Goal: Task Accomplishment & Management: Use online tool/utility

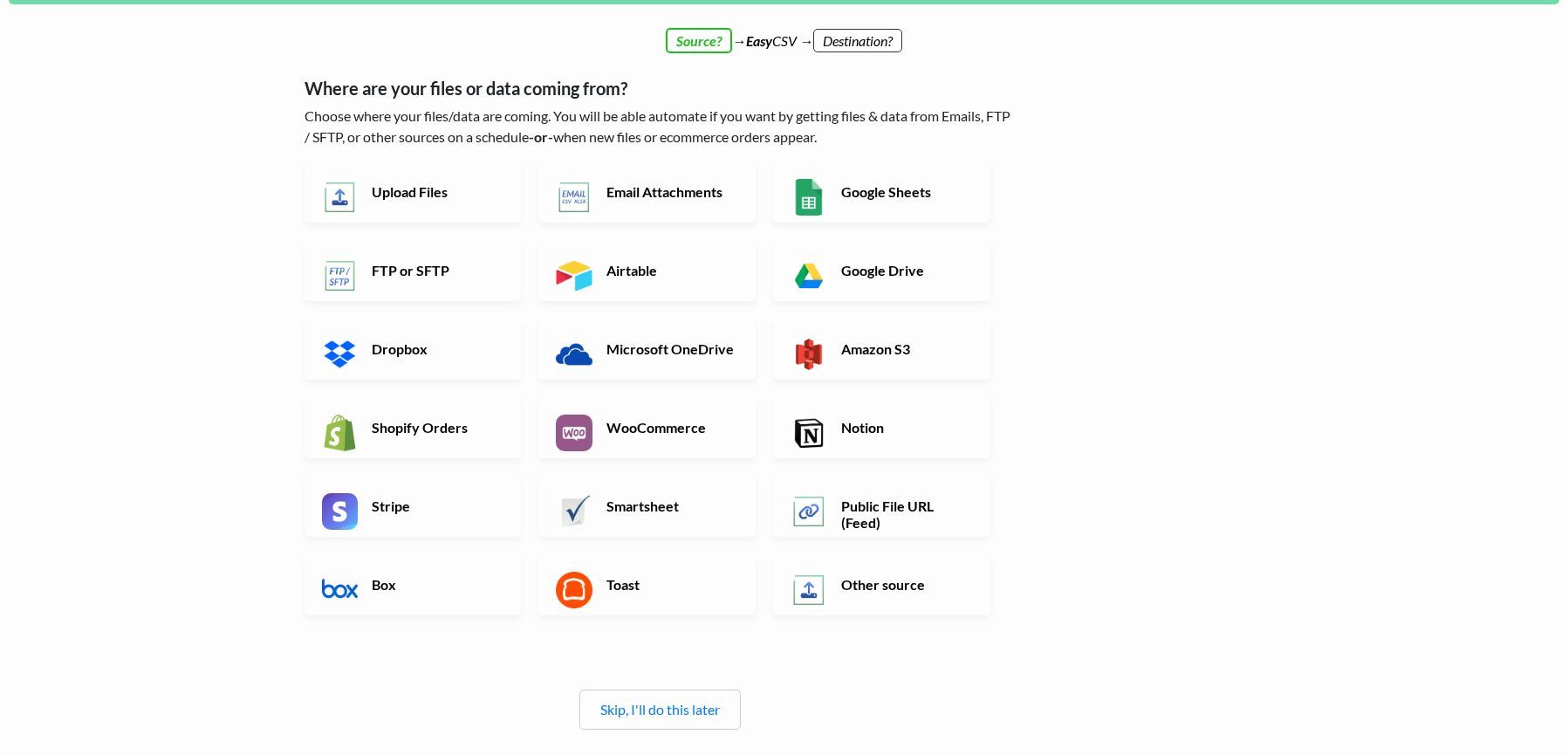
scroll to position [103, 0]
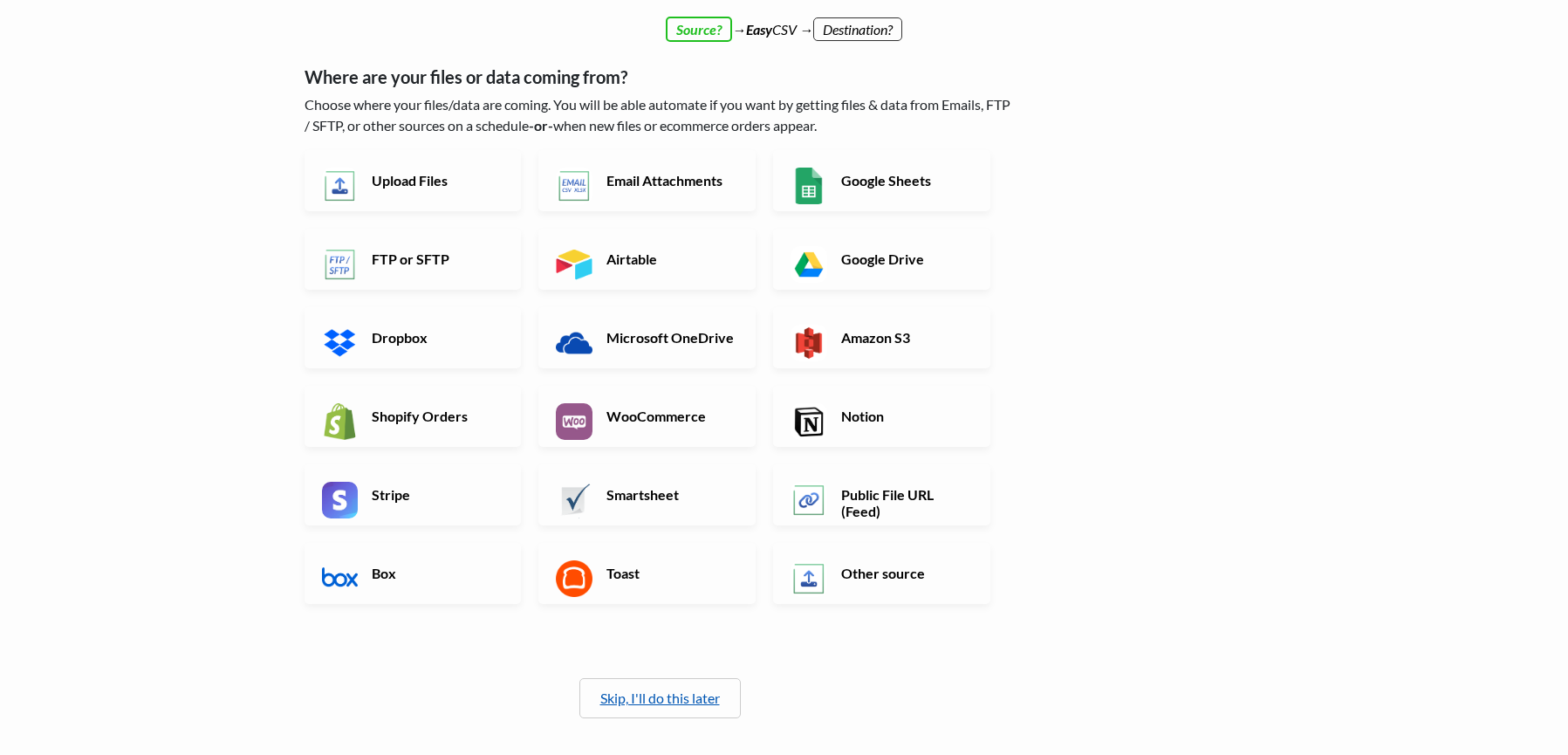
click at [709, 691] on link "Skip, I'll do this later" at bounding box center [660, 697] width 120 height 17
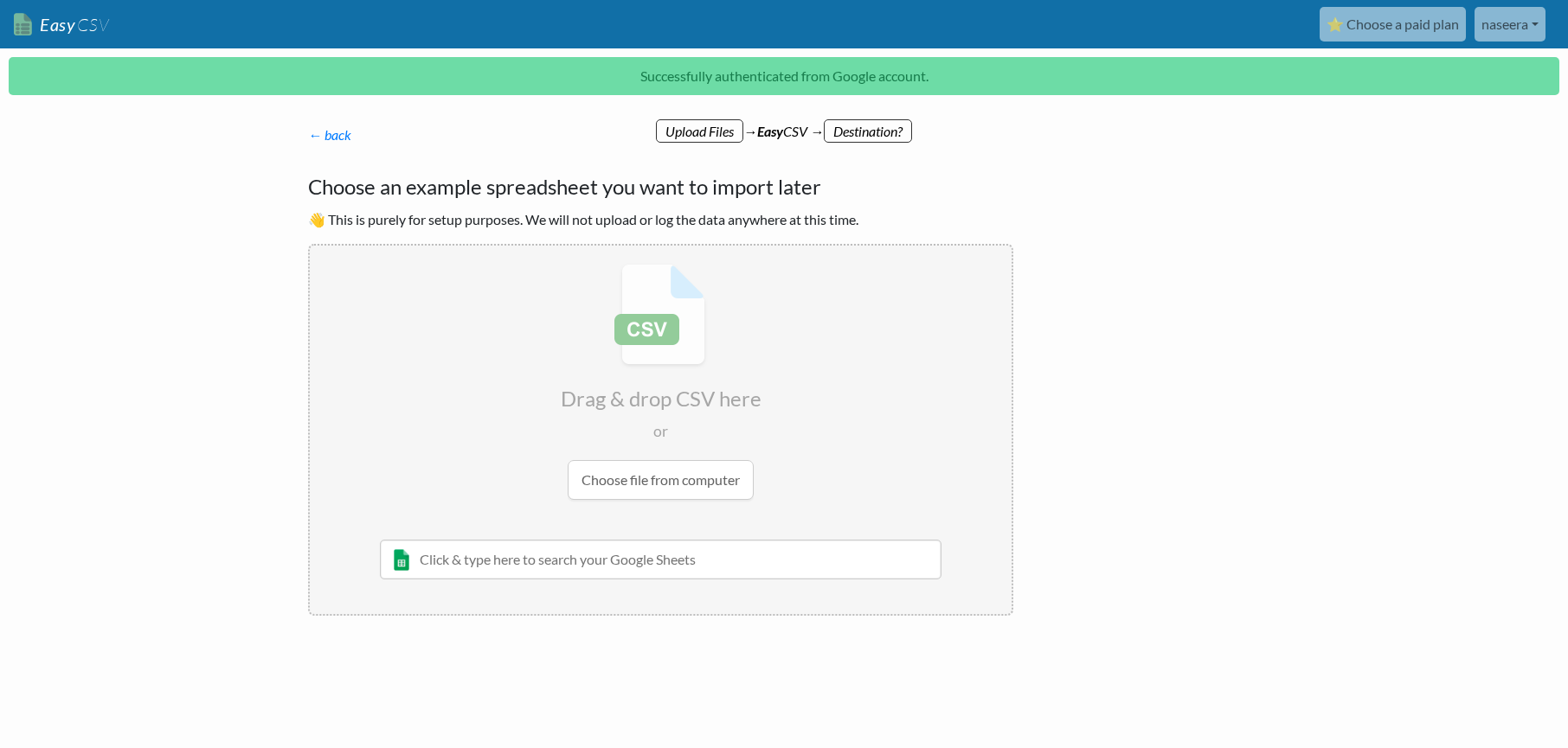
click at [658, 483] on input "file" at bounding box center [661, 382] width 702 height 273
click at [1519, 17] on link "naseera" at bounding box center [1511, 24] width 71 height 35
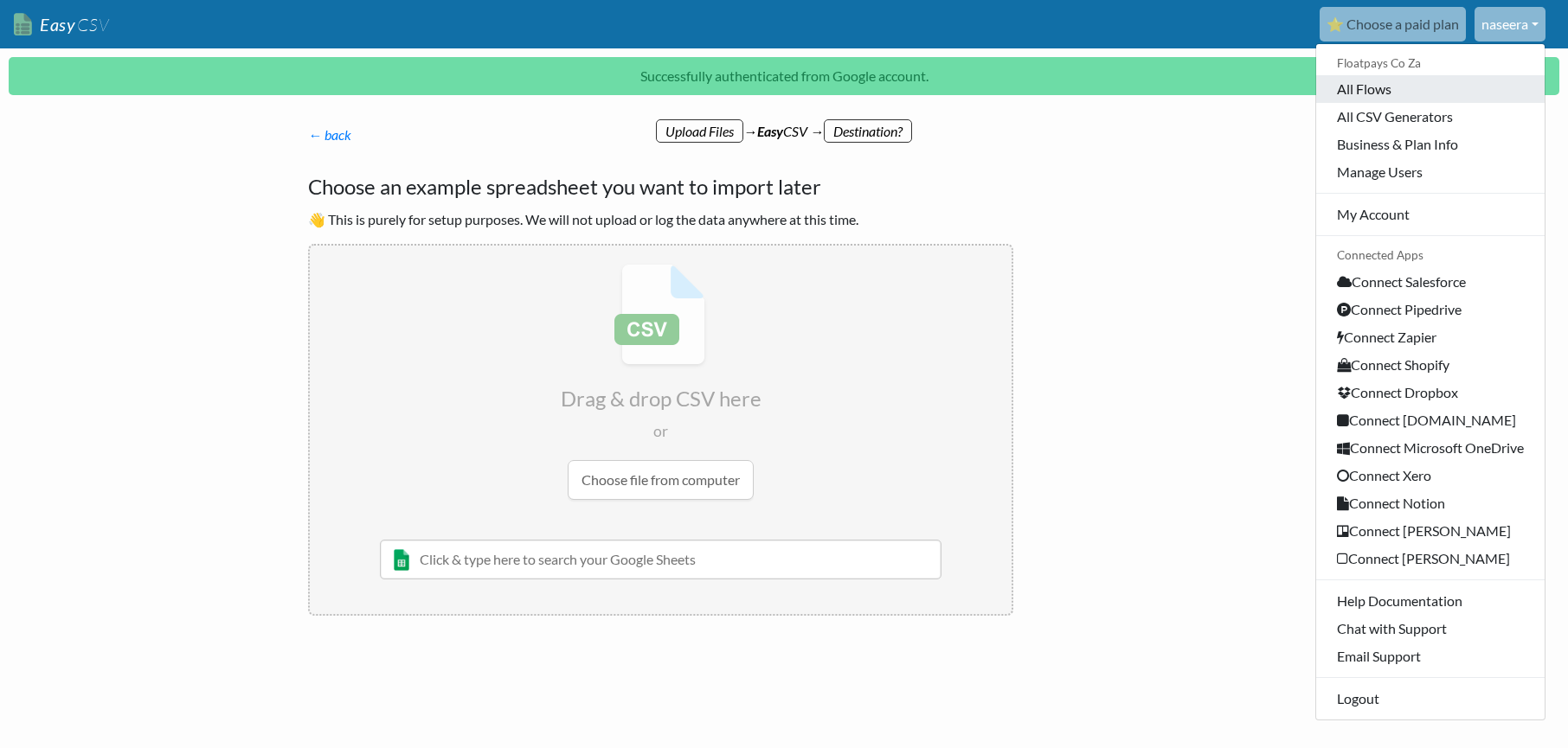
click at [1402, 82] on link "All Flows" at bounding box center [1431, 89] width 229 height 28
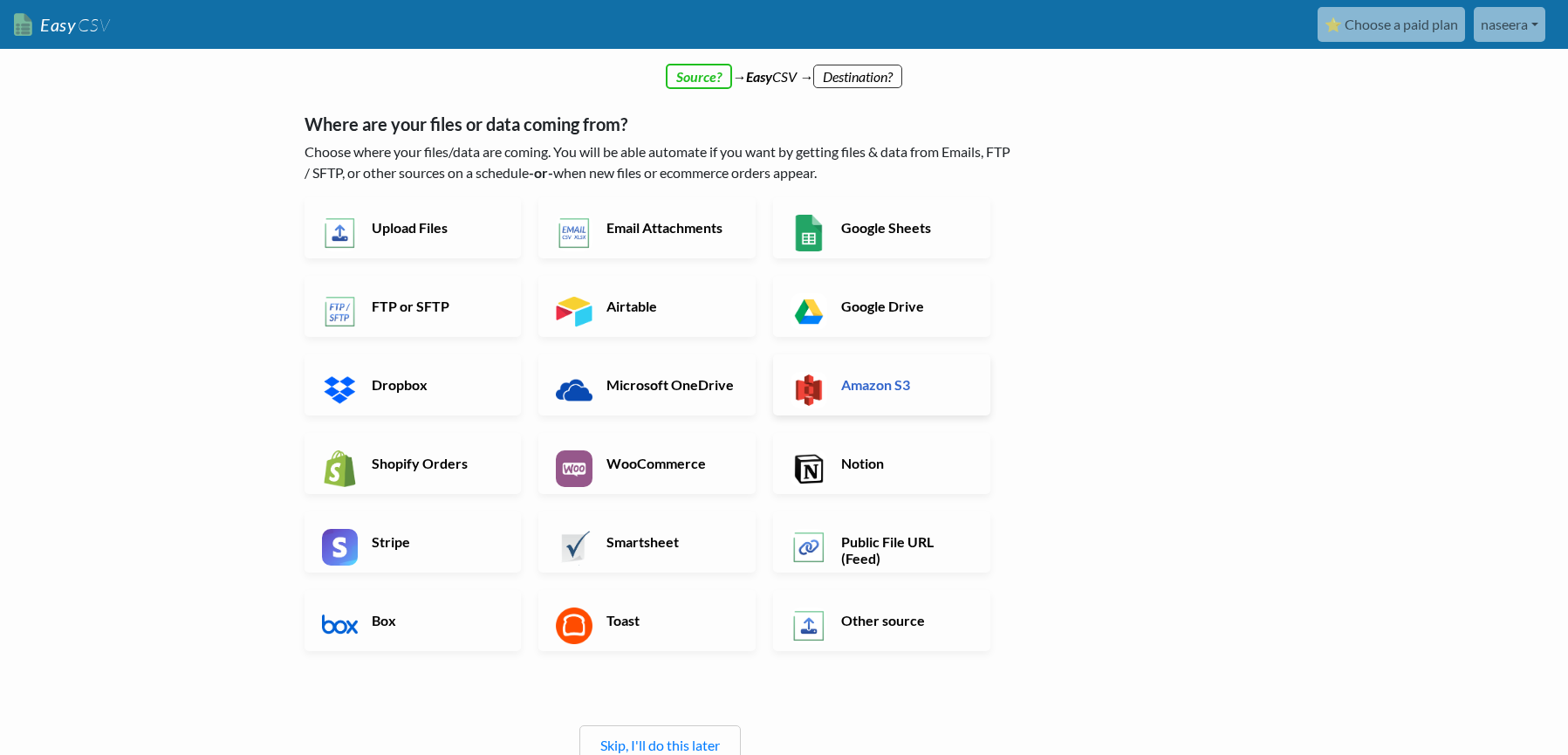
click at [886, 378] on h6 "Amazon S3" at bounding box center [905, 384] width 137 height 17
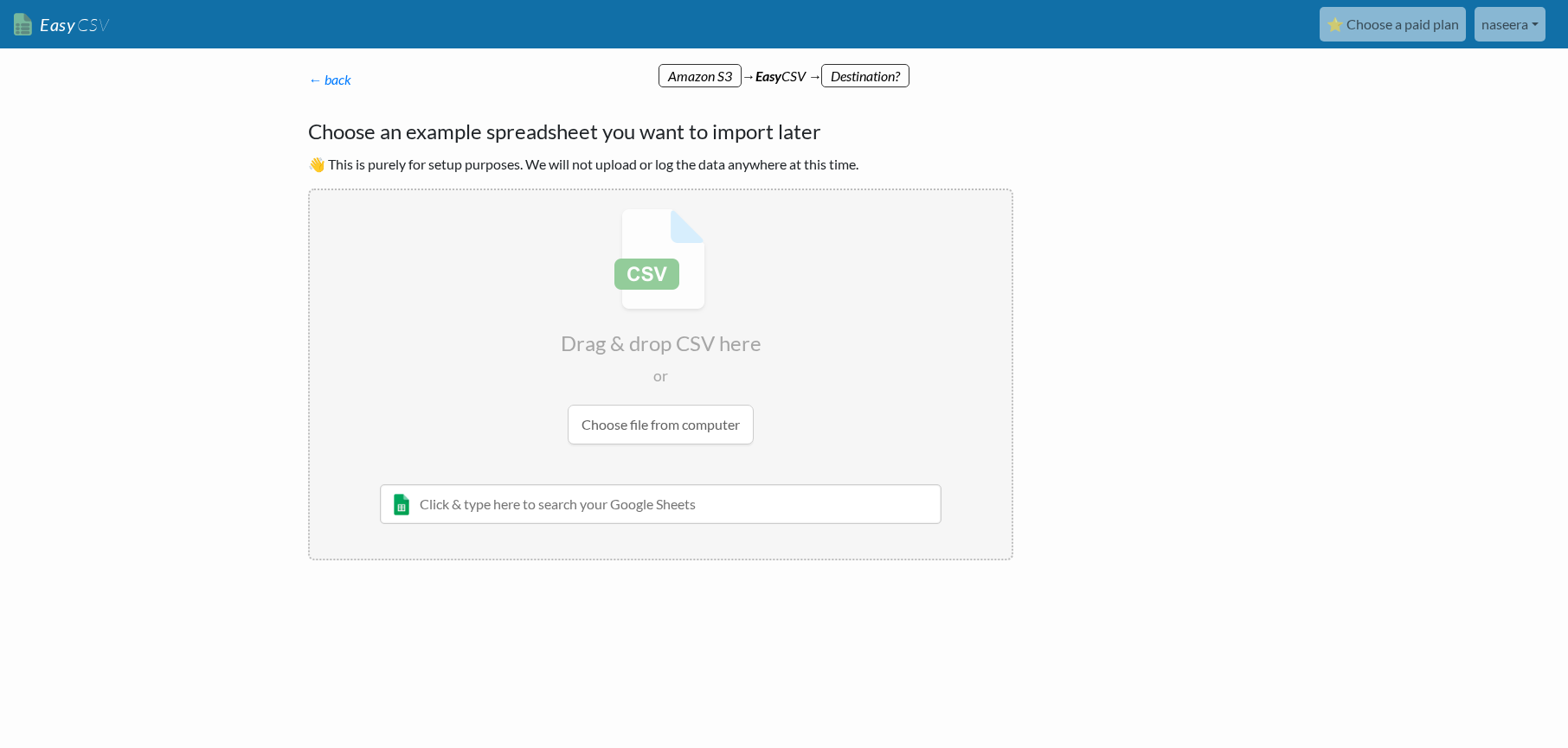
click at [674, 422] on input "file" at bounding box center [661, 326] width 702 height 273
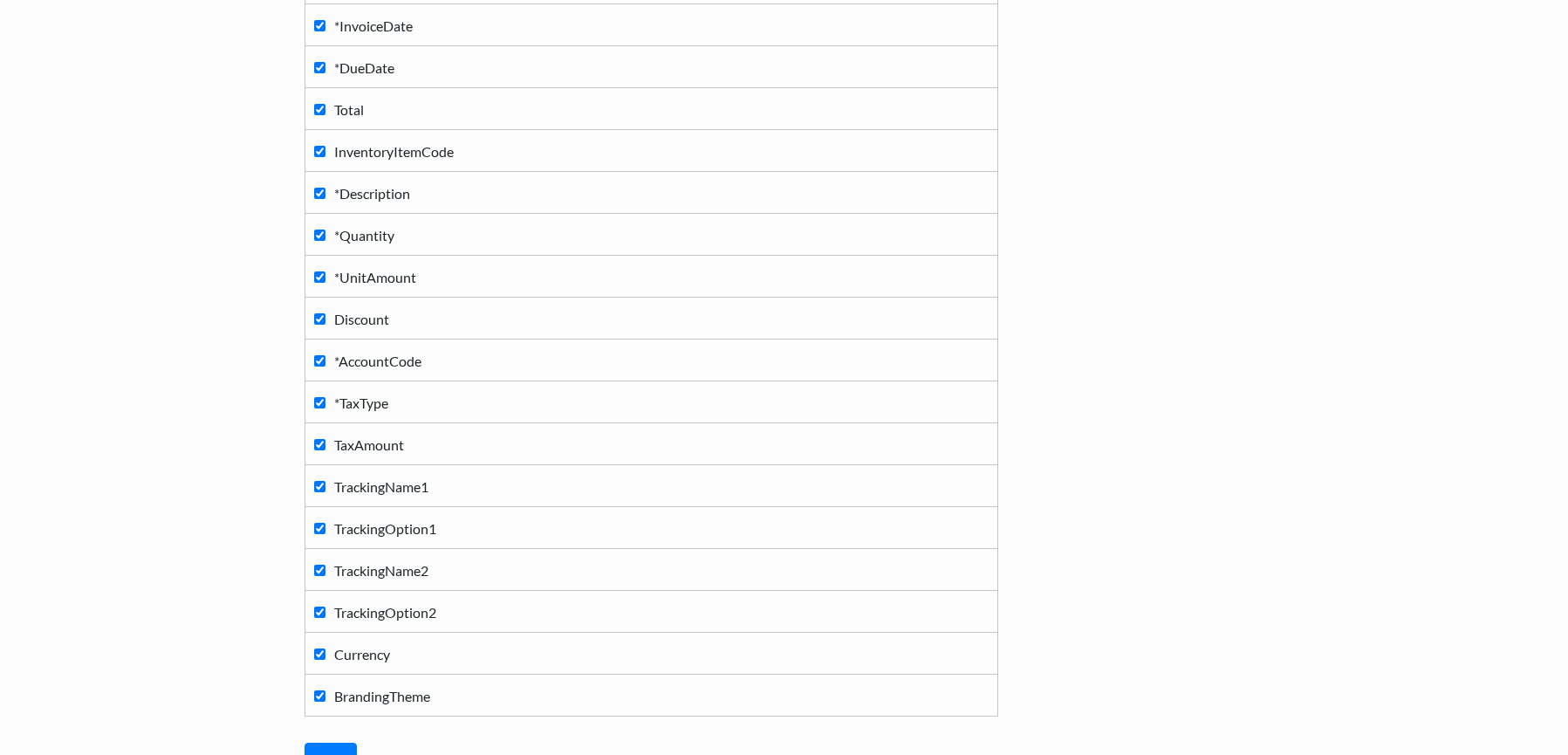
scroll to position [875, 0]
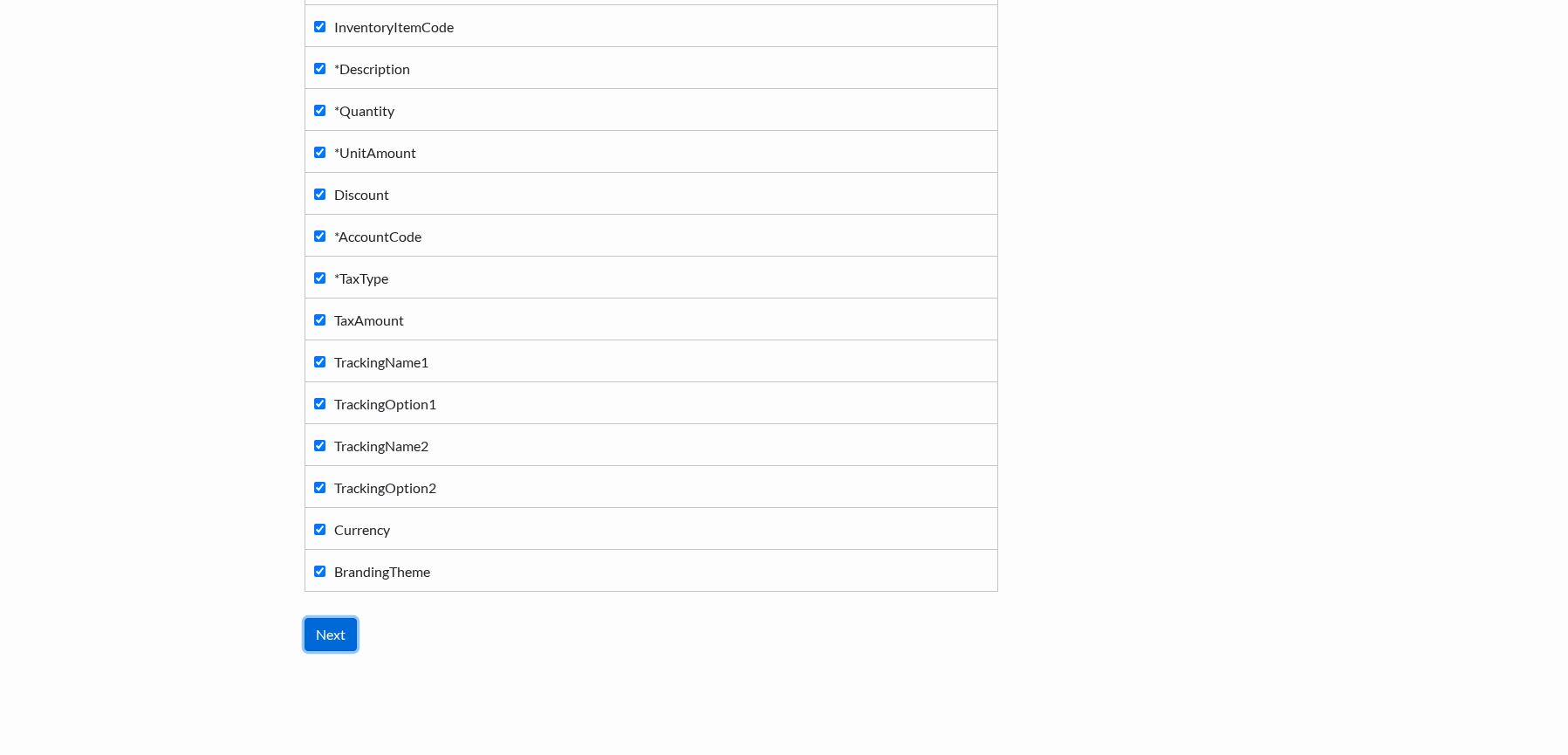
click at [333, 630] on input "Next" at bounding box center [331, 634] width 52 height 33
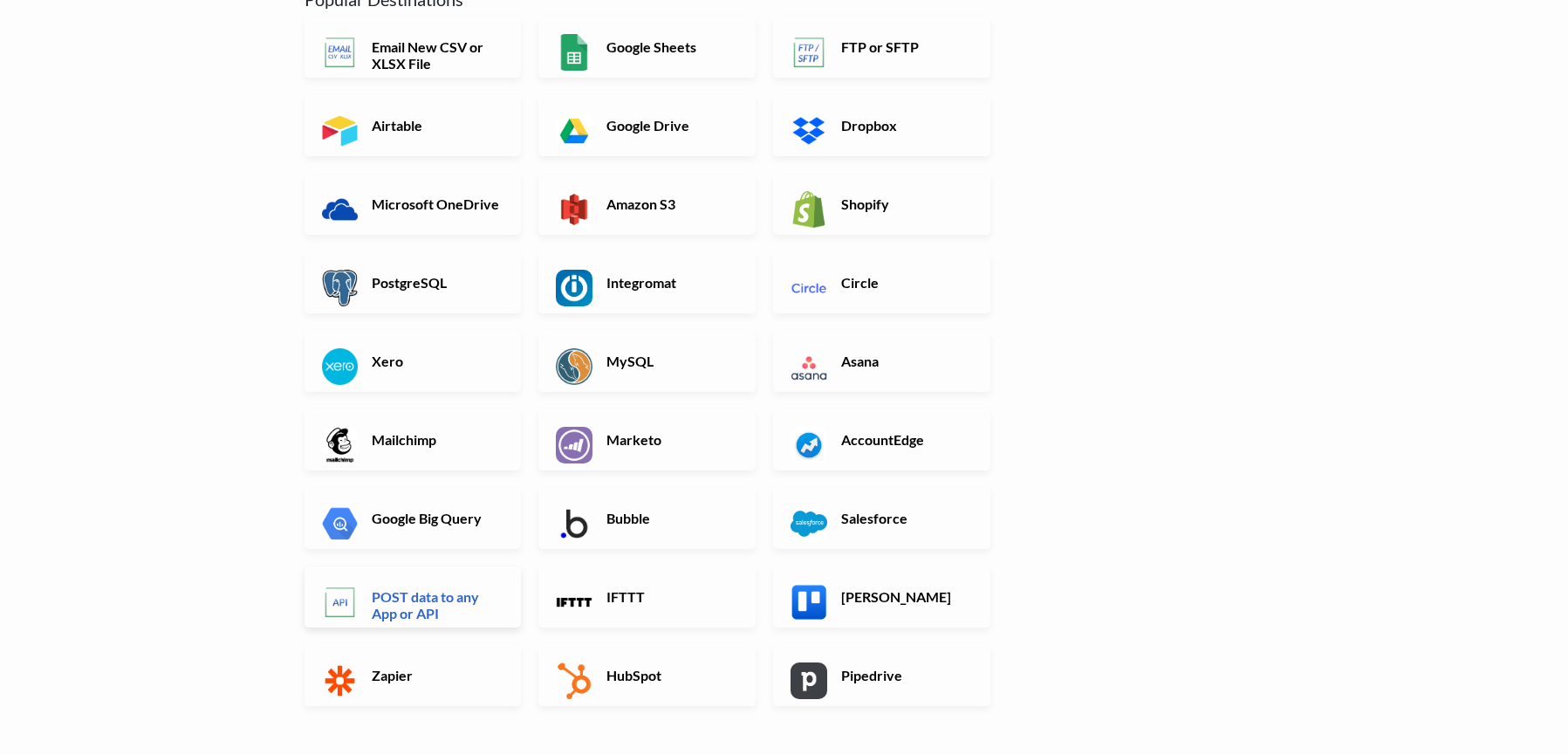
scroll to position [337, 0]
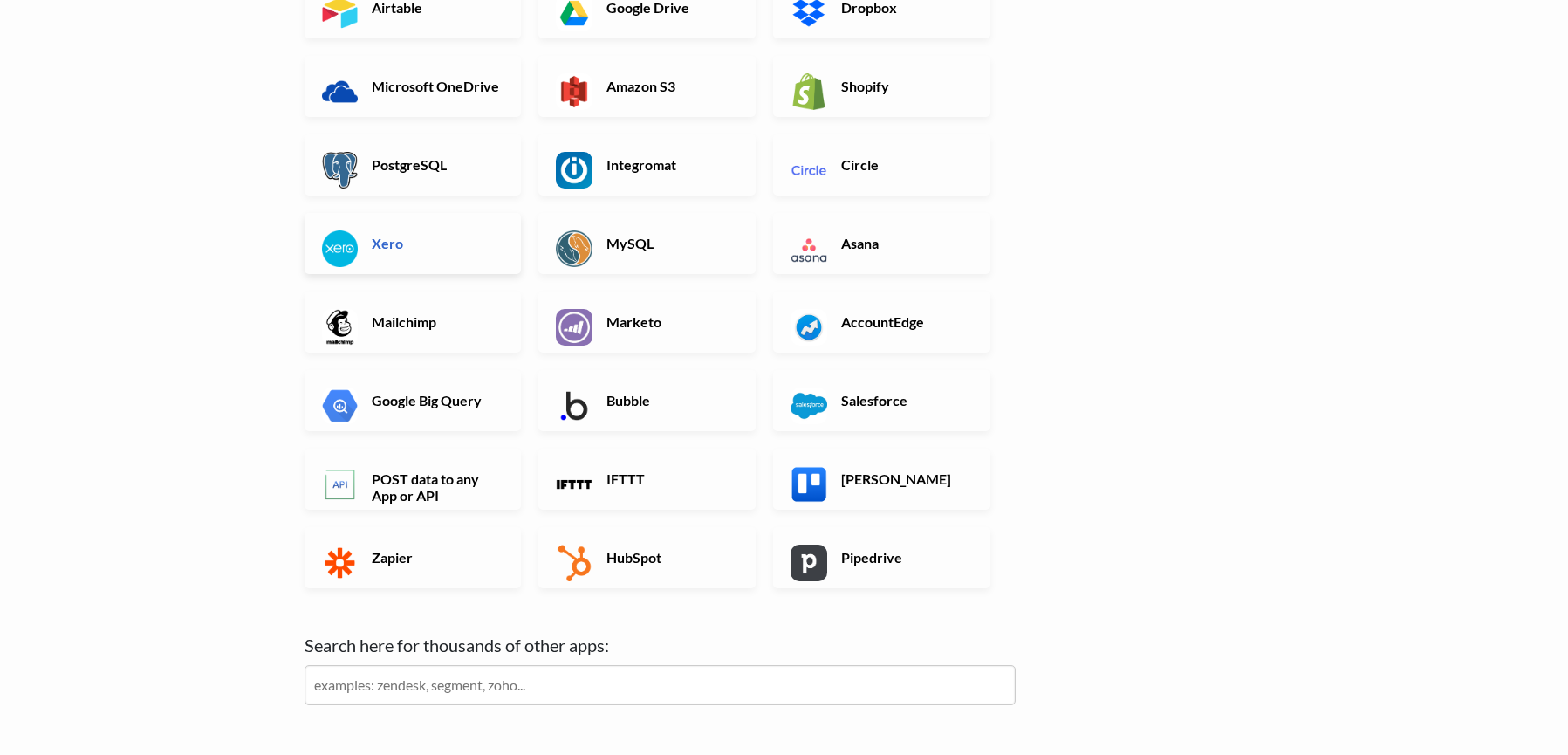
click at [462, 239] on h6 "Xero" at bounding box center [436, 243] width 137 height 17
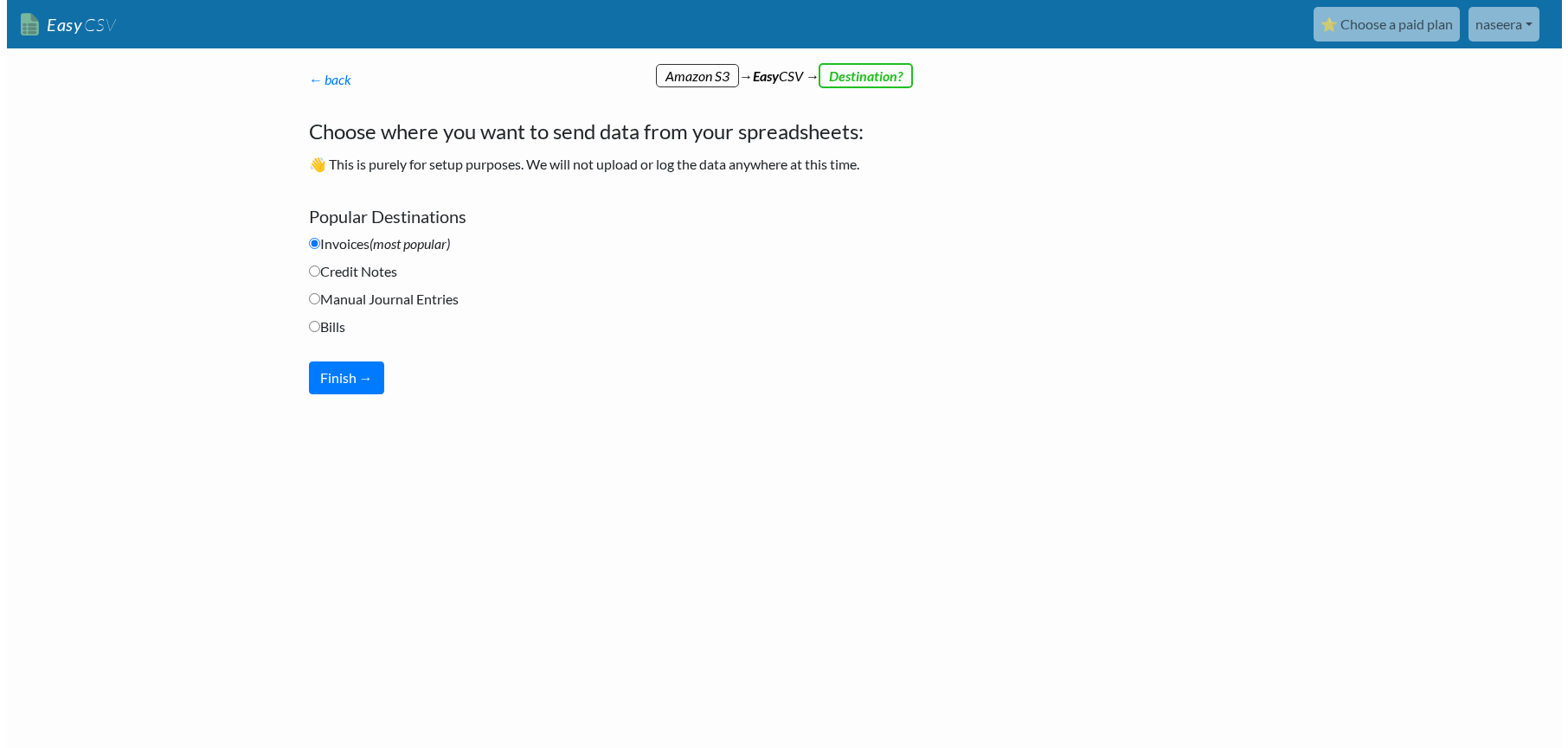
scroll to position [0, 0]
click at [351, 375] on button "Finish →" at bounding box center [346, 378] width 75 height 33
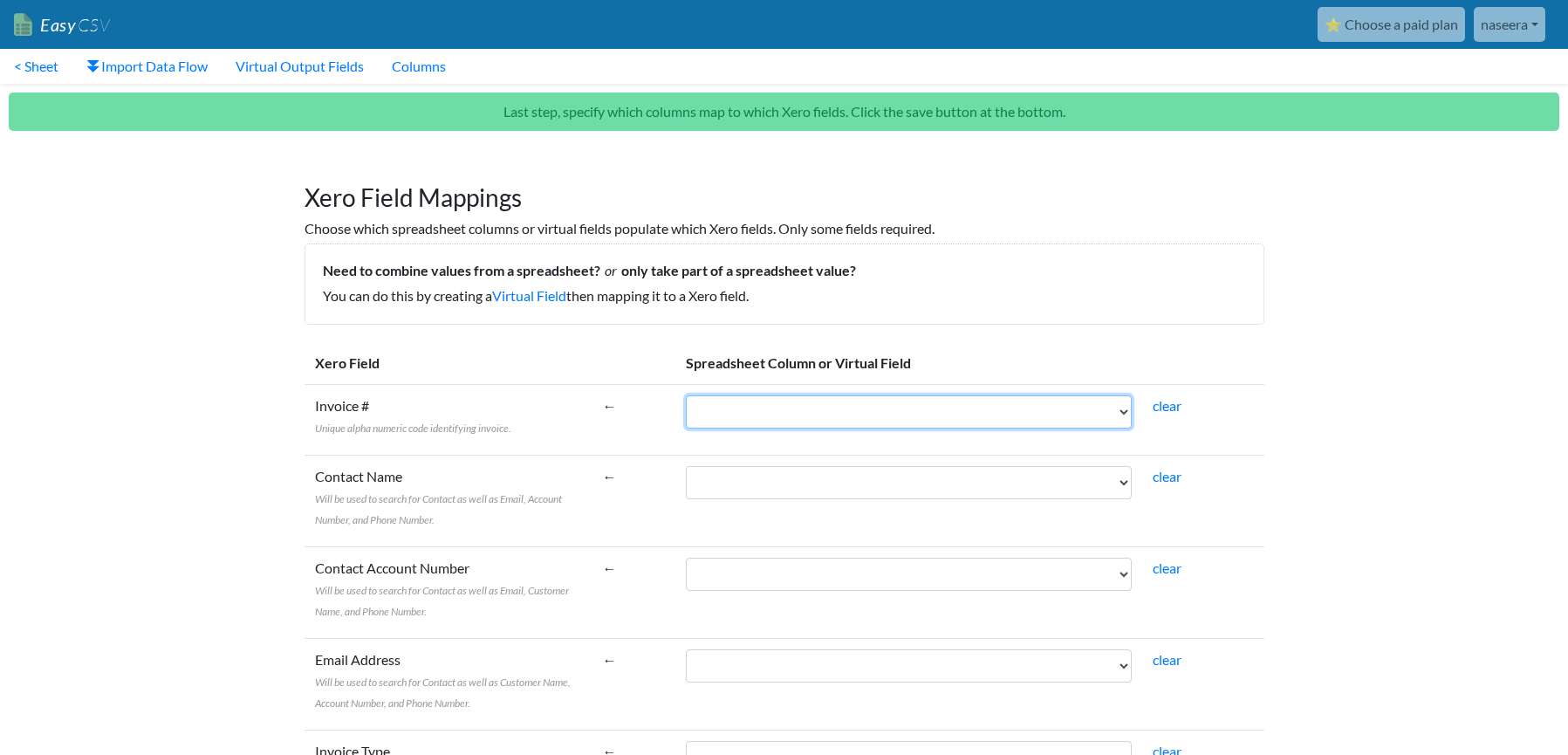
click at [1131, 410] on select "*ContactName EmailAddress POAddressLine1 POAddressLine2 POAddressLine3 POAddres…" at bounding box center [908, 412] width 446 height 33
select select "cr_741657"
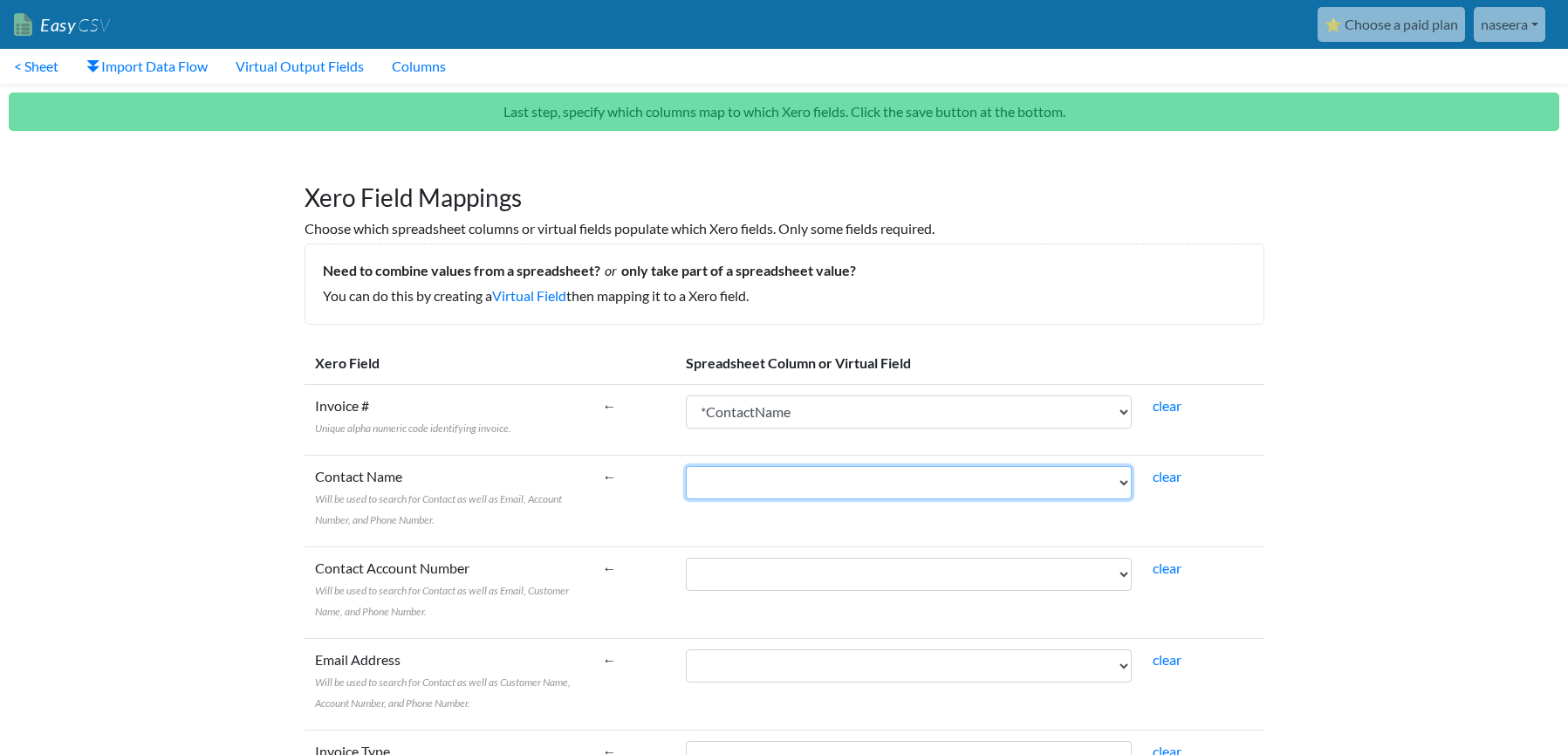
click at [1020, 484] on select "*ContactName EmailAddress POAddressLine1 POAddressLine2 POAddressLine3 POAddres…" at bounding box center [908, 483] width 446 height 33
select select "cr_741657"
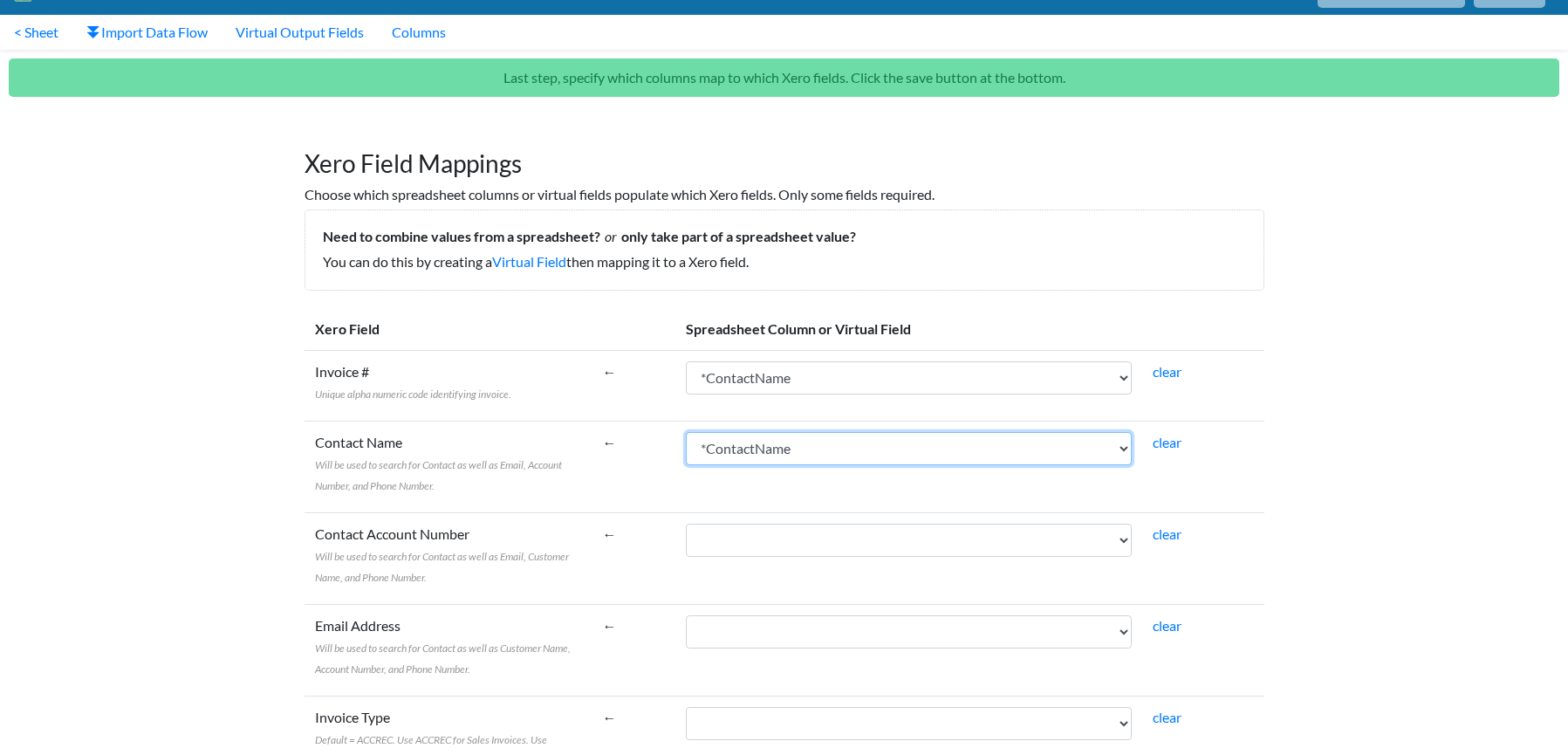
scroll to position [76, 0]
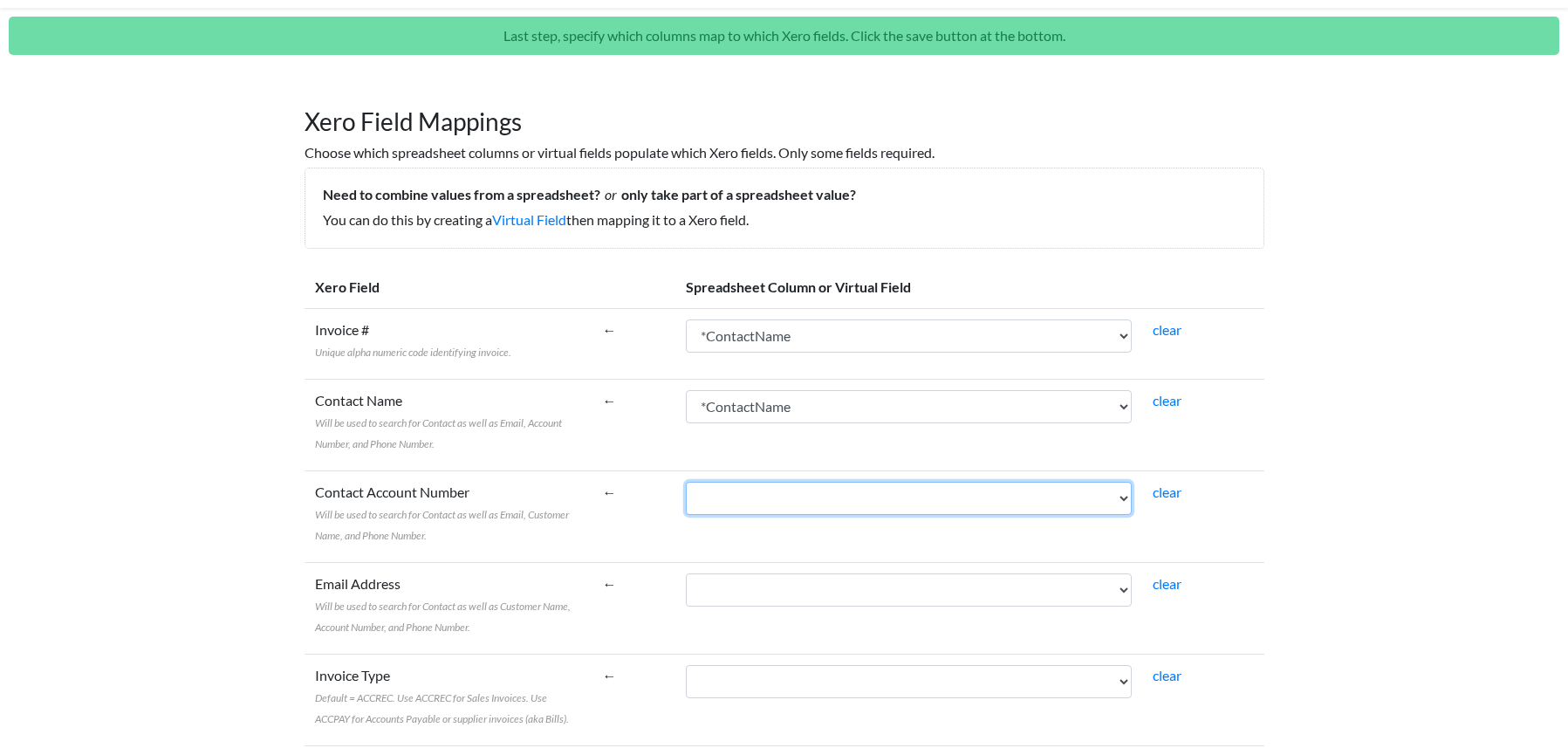
click at [1047, 494] on select "*ContactName EmailAddress POAddressLine1 POAddressLine2 POAddressLine3 POAddres…" at bounding box center [908, 499] width 446 height 33
select select "cr_741677"
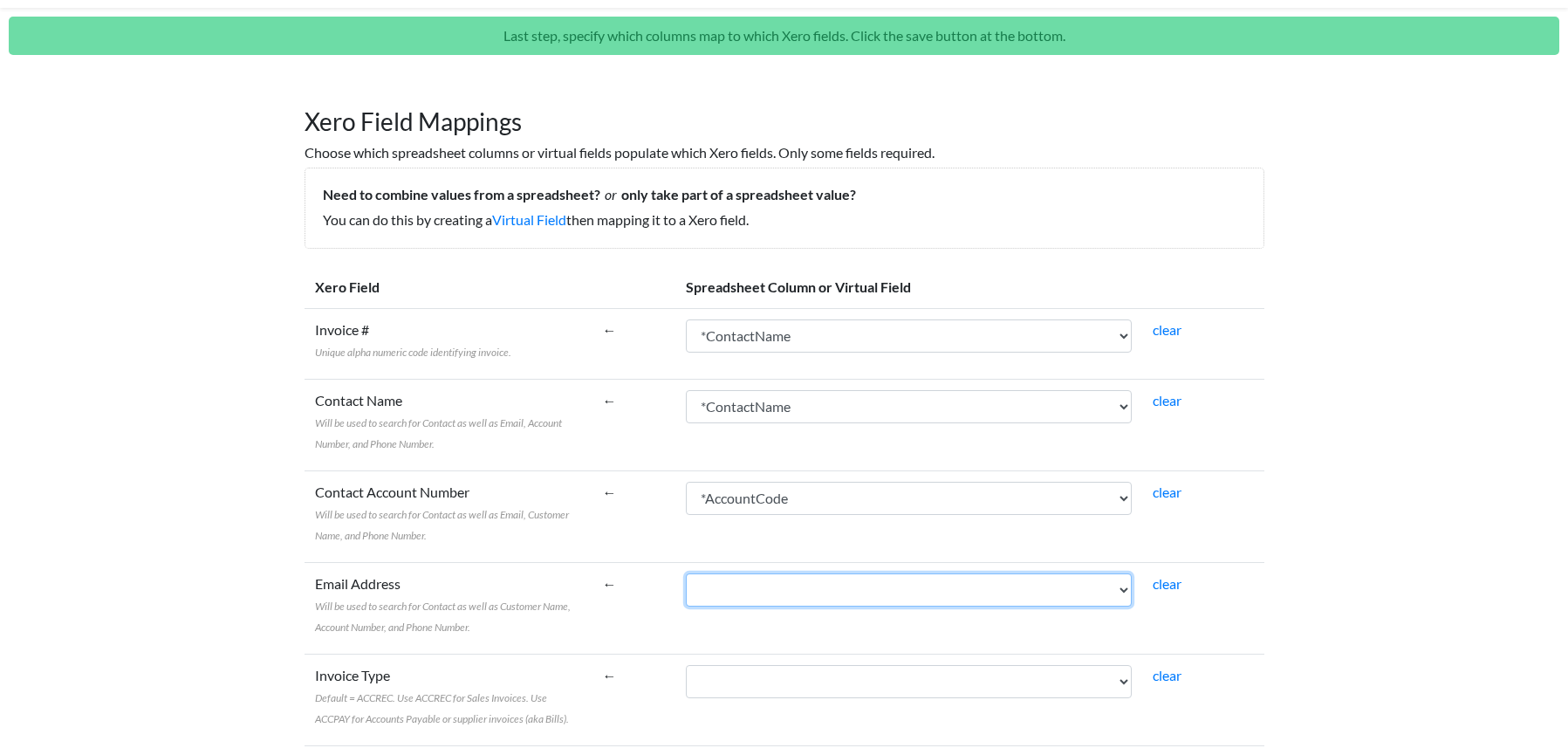
click at [996, 582] on select "*ContactName EmailAddress POAddressLine1 POAddressLine2 POAddressLine3 POAddres…" at bounding box center [908, 590] width 446 height 33
select select "cr_741658"
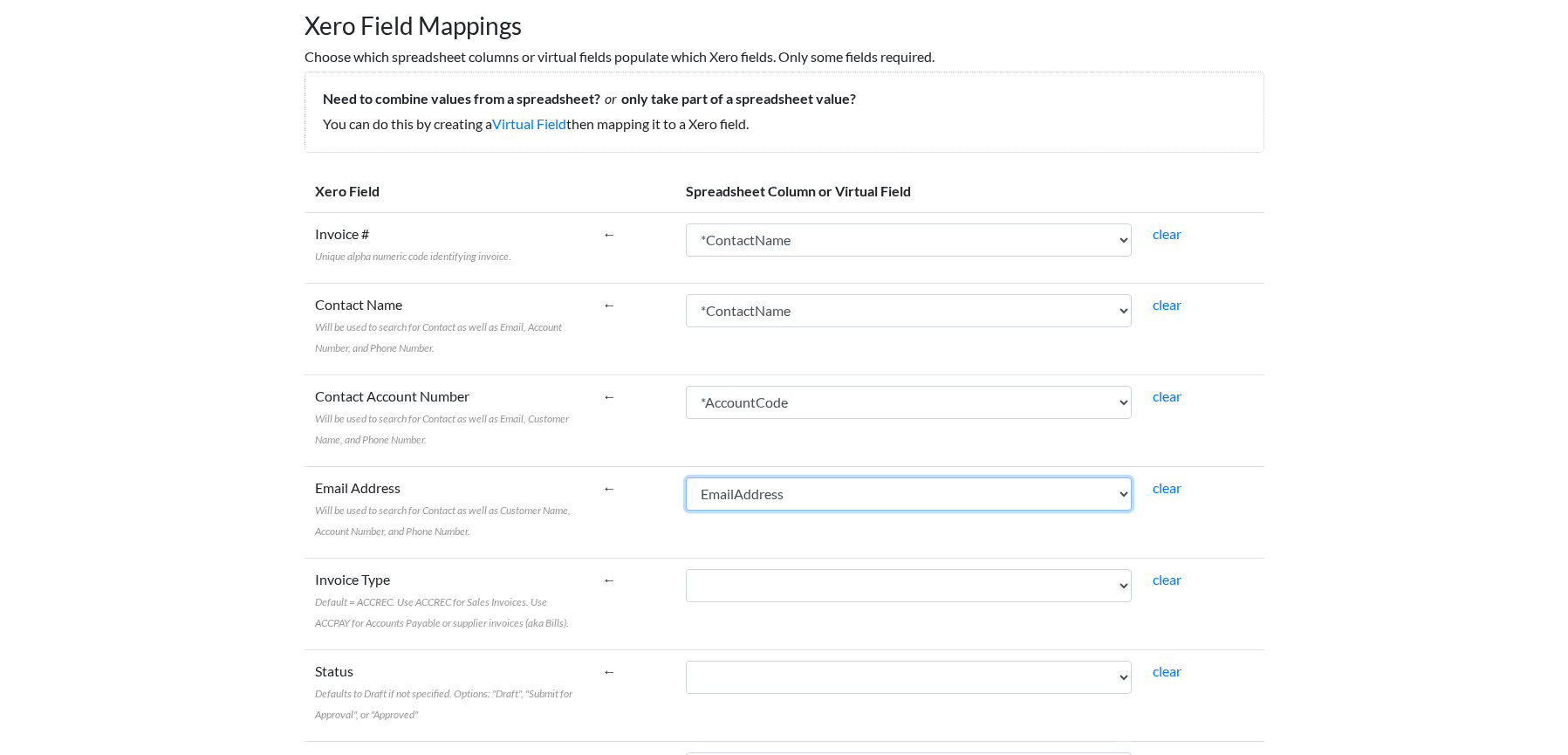
scroll to position [218, 0]
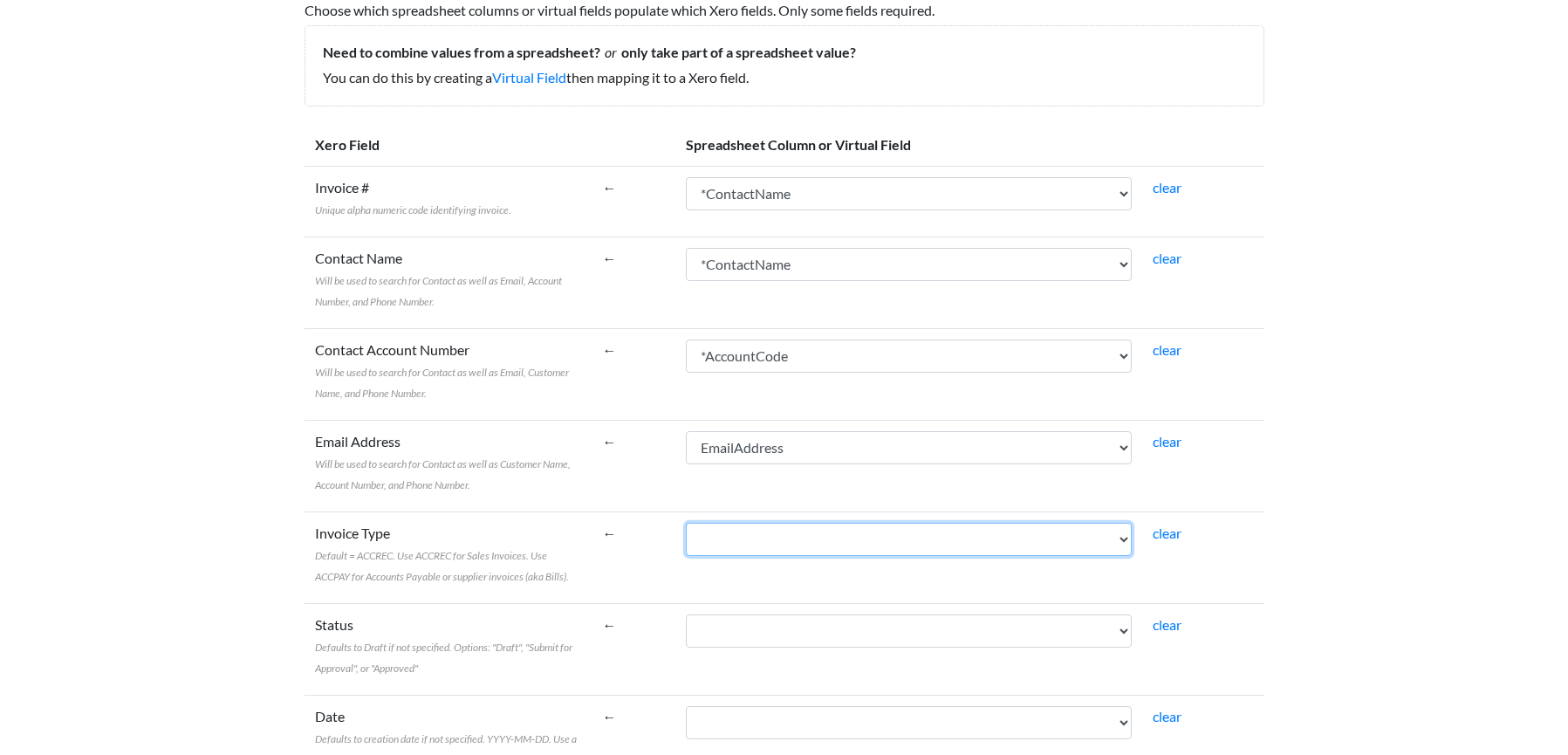
click at [993, 539] on select "*ContactName EmailAddress POAddressLine1 POAddressLine2 POAddressLine3 POAddres…" at bounding box center [908, 539] width 446 height 33
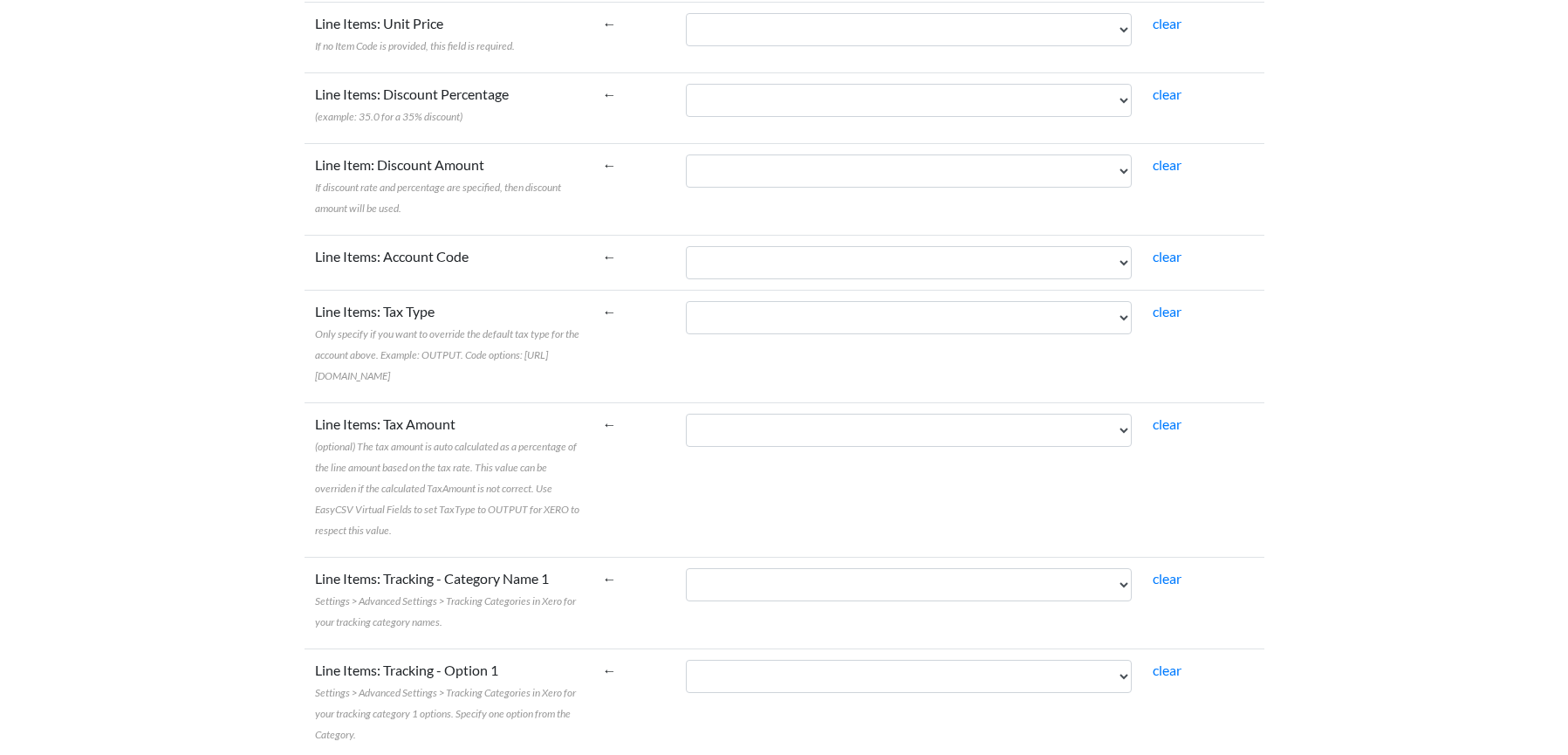
scroll to position [2005, 0]
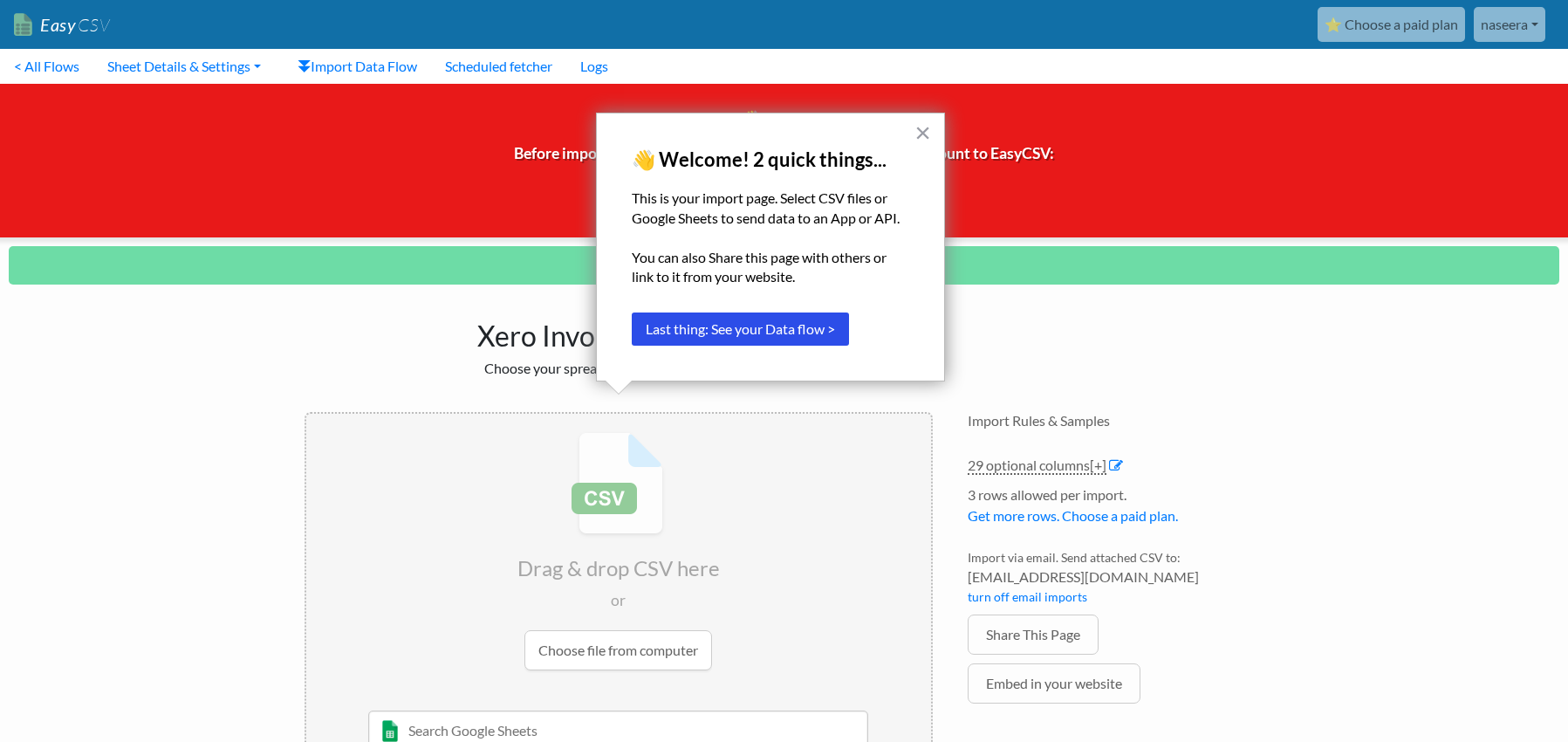
scroll to position [77, 0]
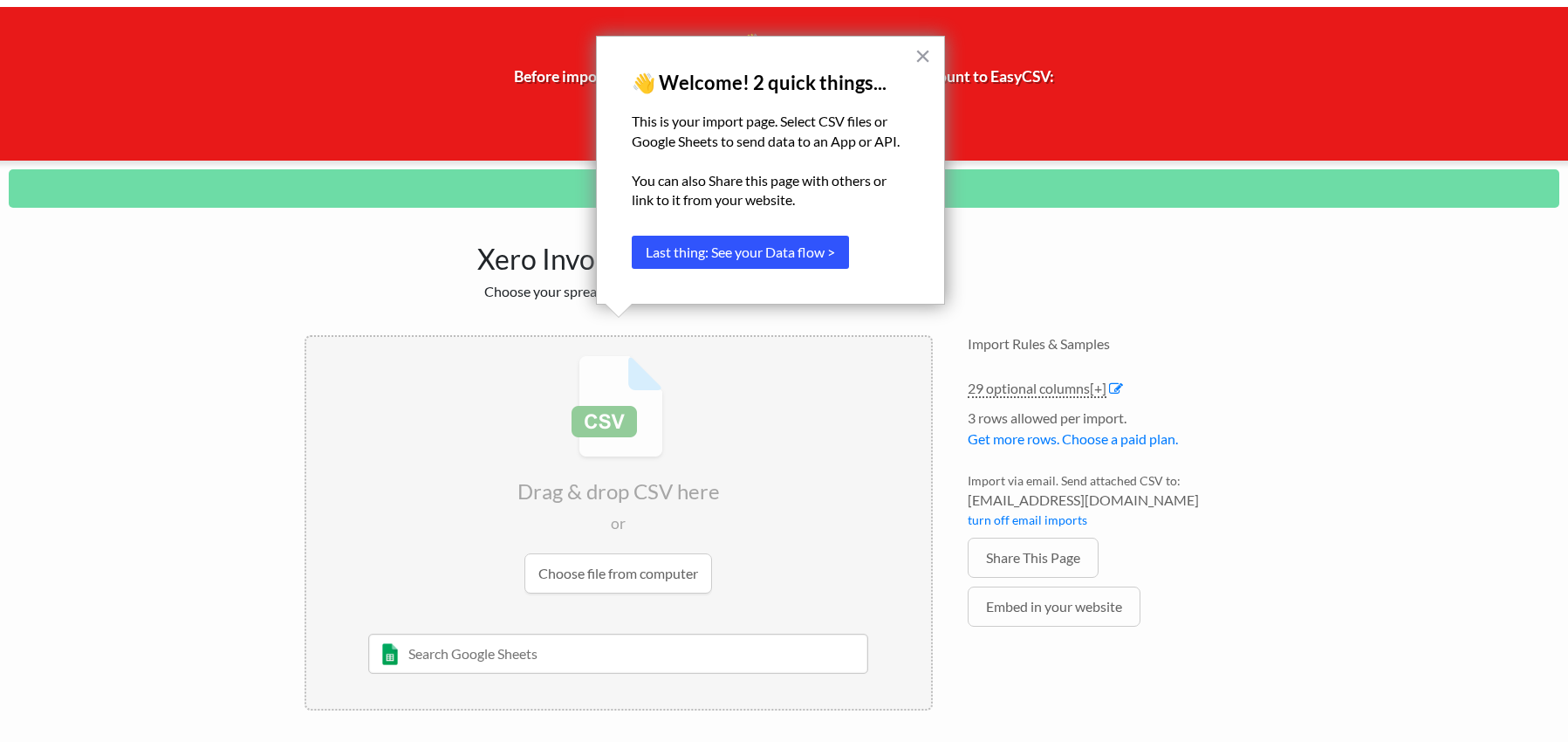
click at [798, 255] on button "Last thing: See your Data flow >" at bounding box center [740, 253] width 218 height 33
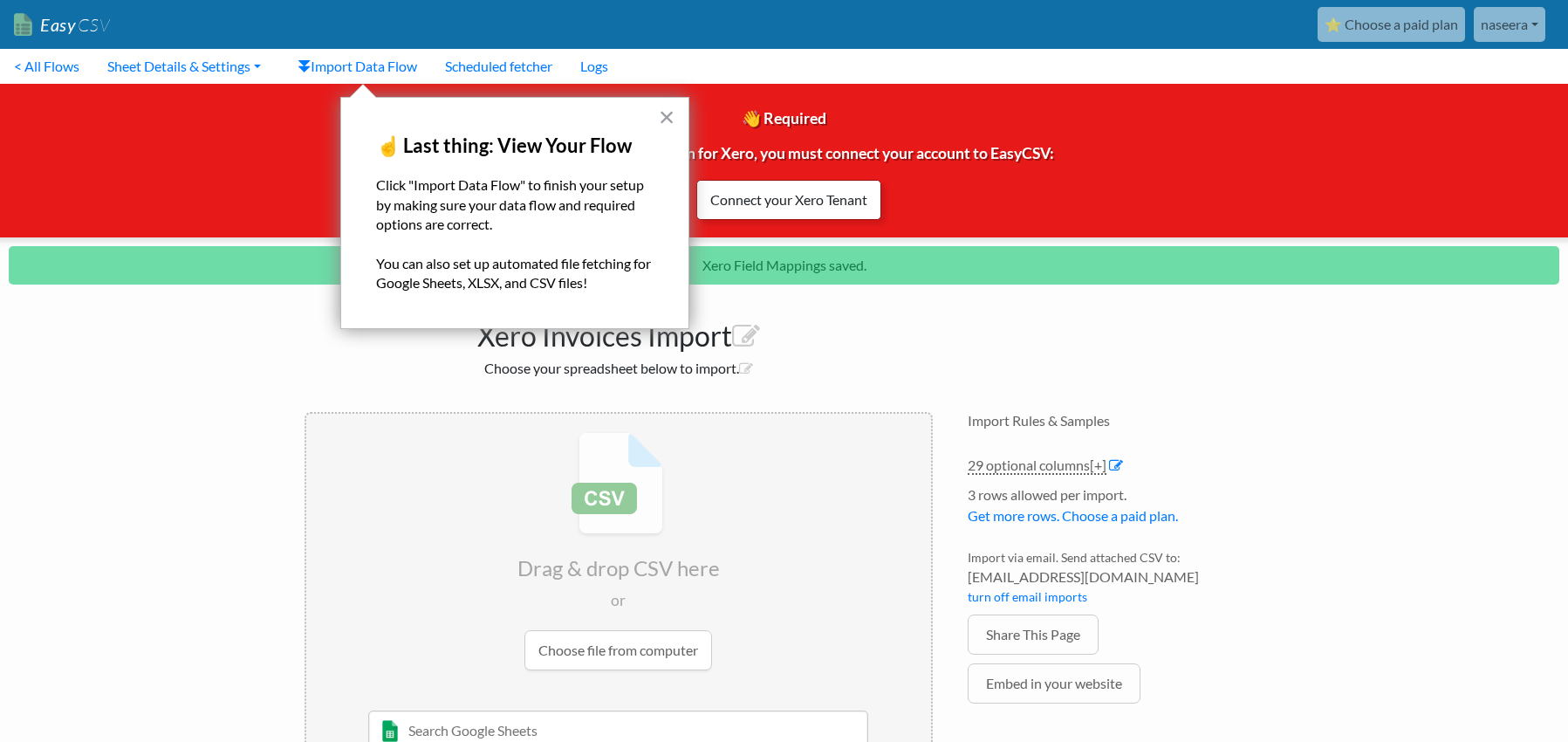
click at [774, 199] on link "Connect your Xero Tenant" at bounding box center [789, 200] width 185 height 40
click at [667, 119] on button "×" at bounding box center [667, 117] width 17 height 28
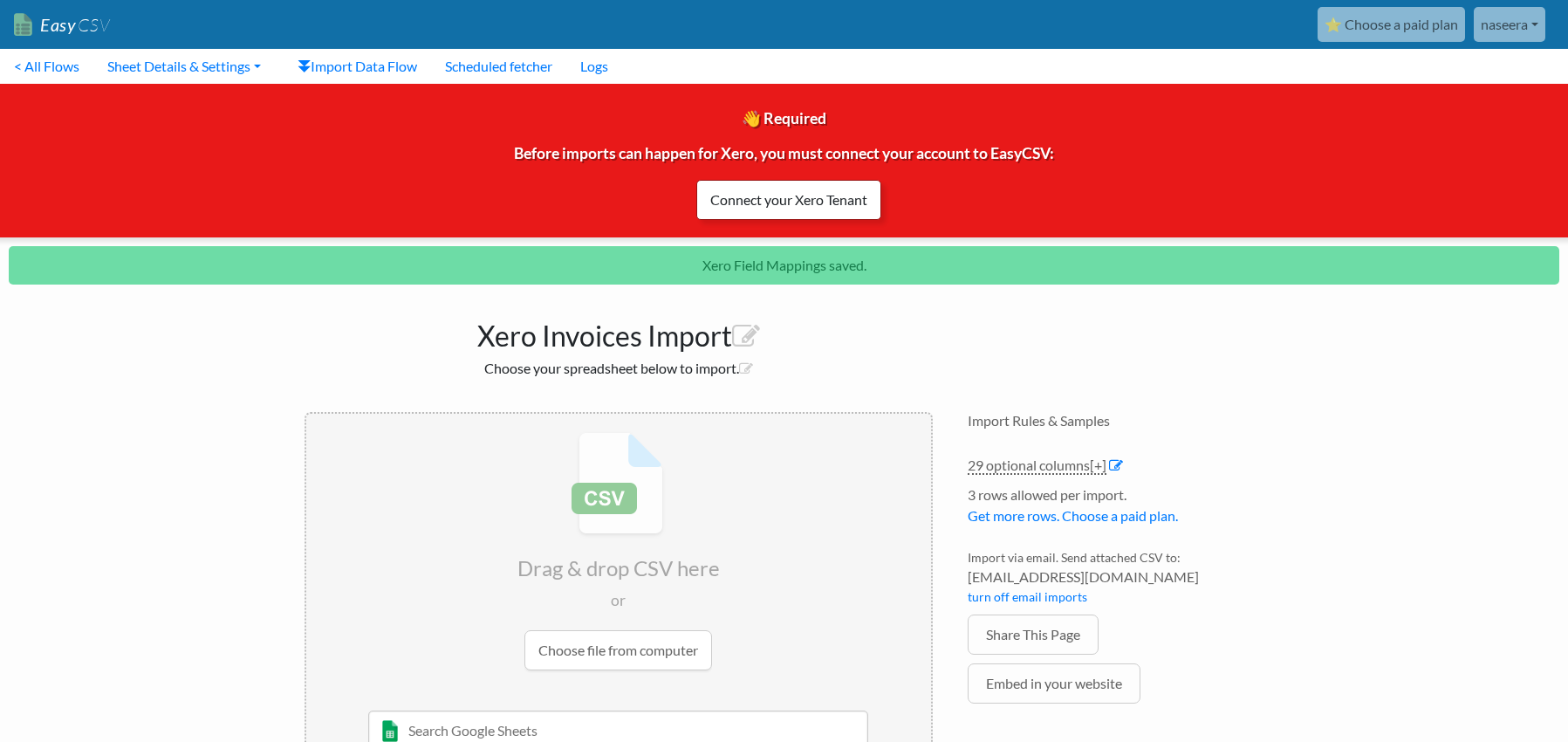
click at [826, 205] on link "Connect your Xero Tenant" at bounding box center [789, 200] width 185 height 40
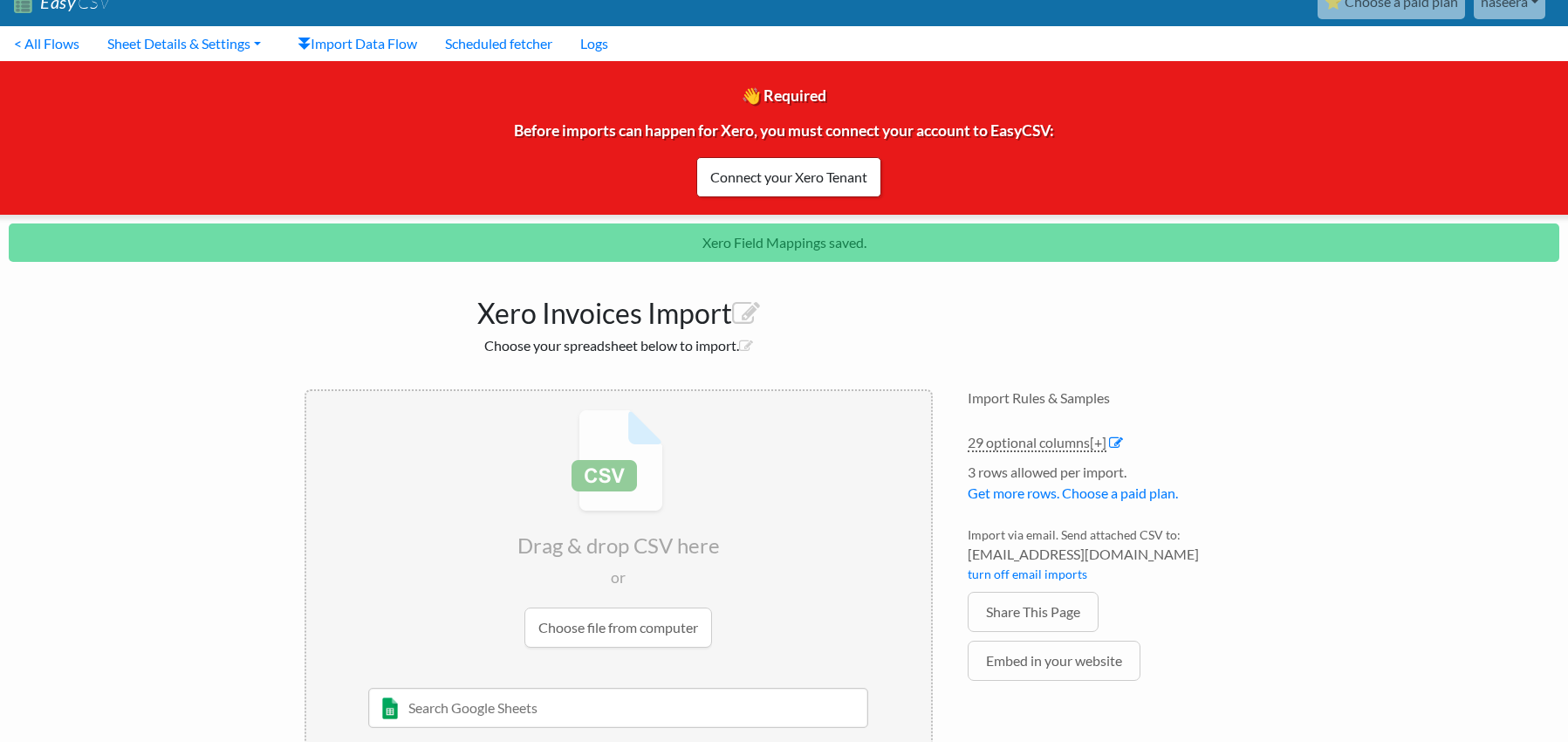
scroll to position [64, 0]
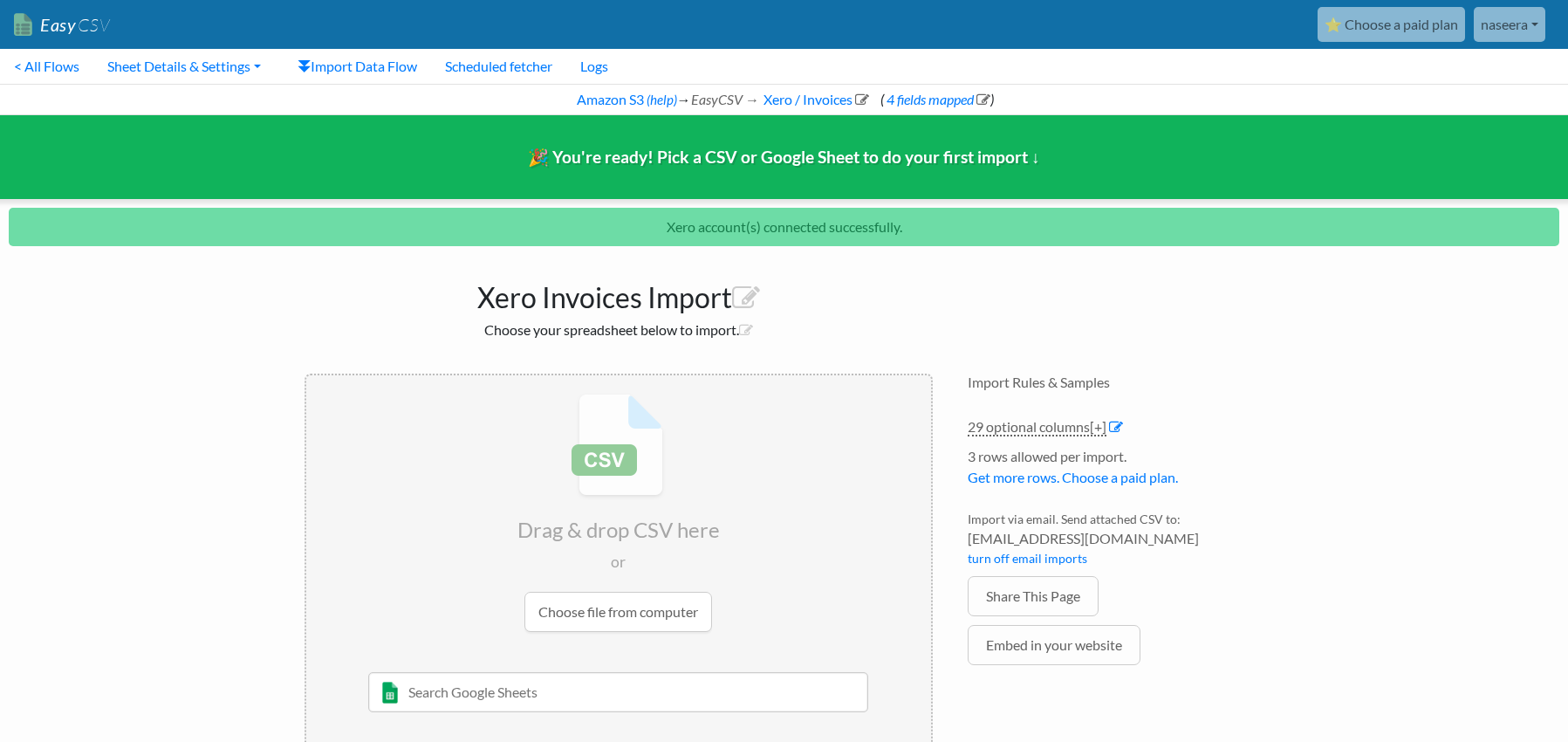
scroll to position [38, 0]
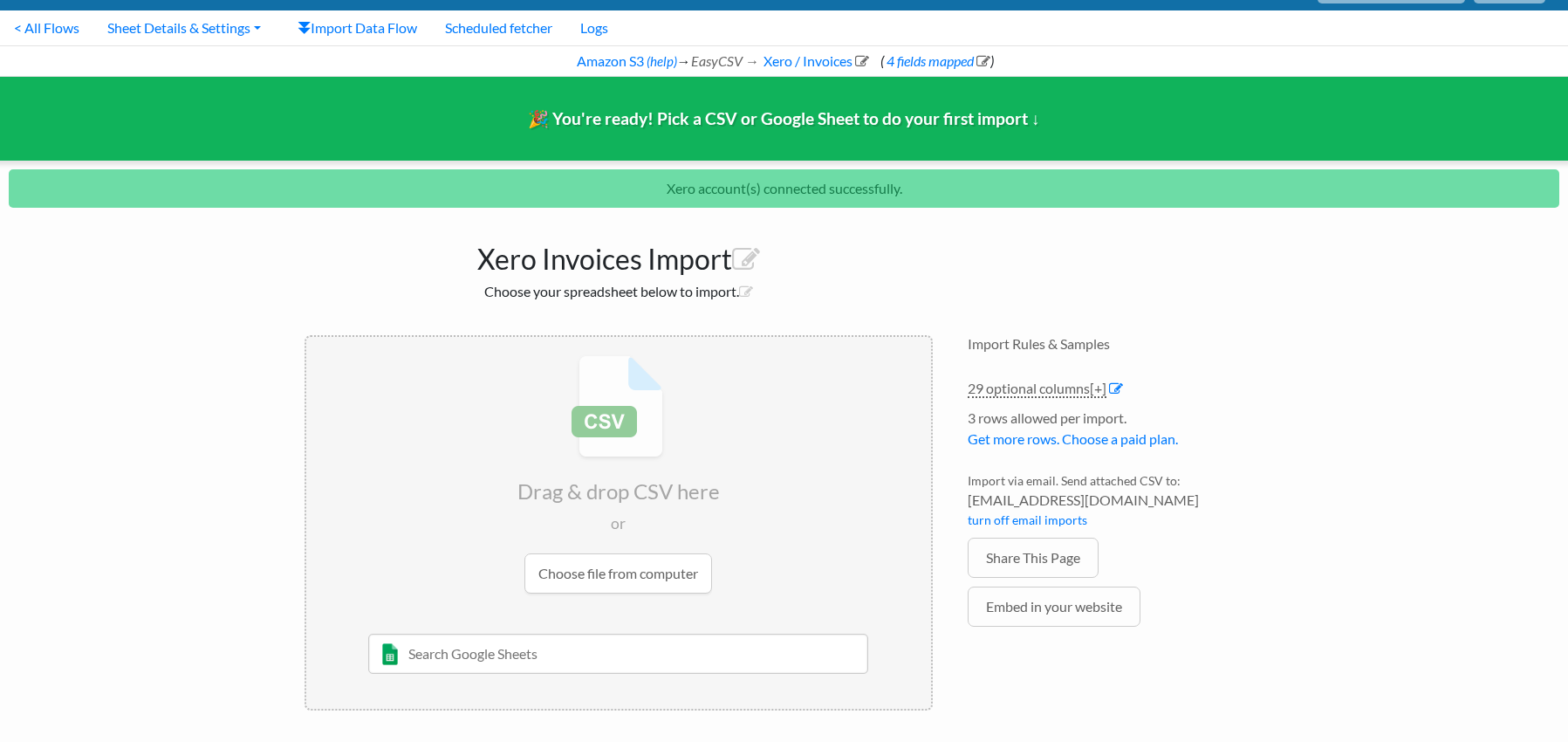
click at [694, 565] on input "file" at bounding box center [618, 475] width 625 height 275
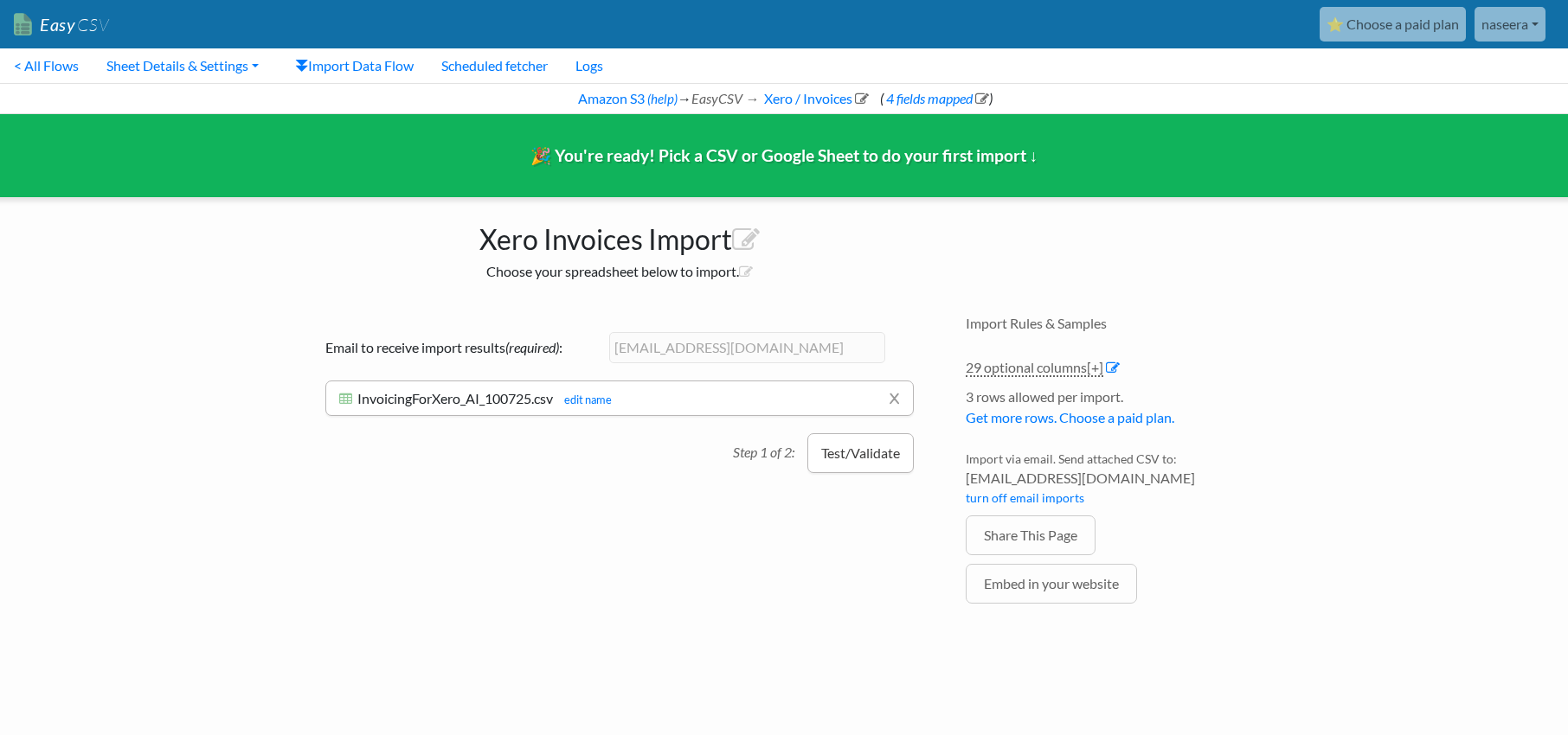
click at [852, 457] on button "Test/Validate" at bounding box center [860, 454] width 107 height 40
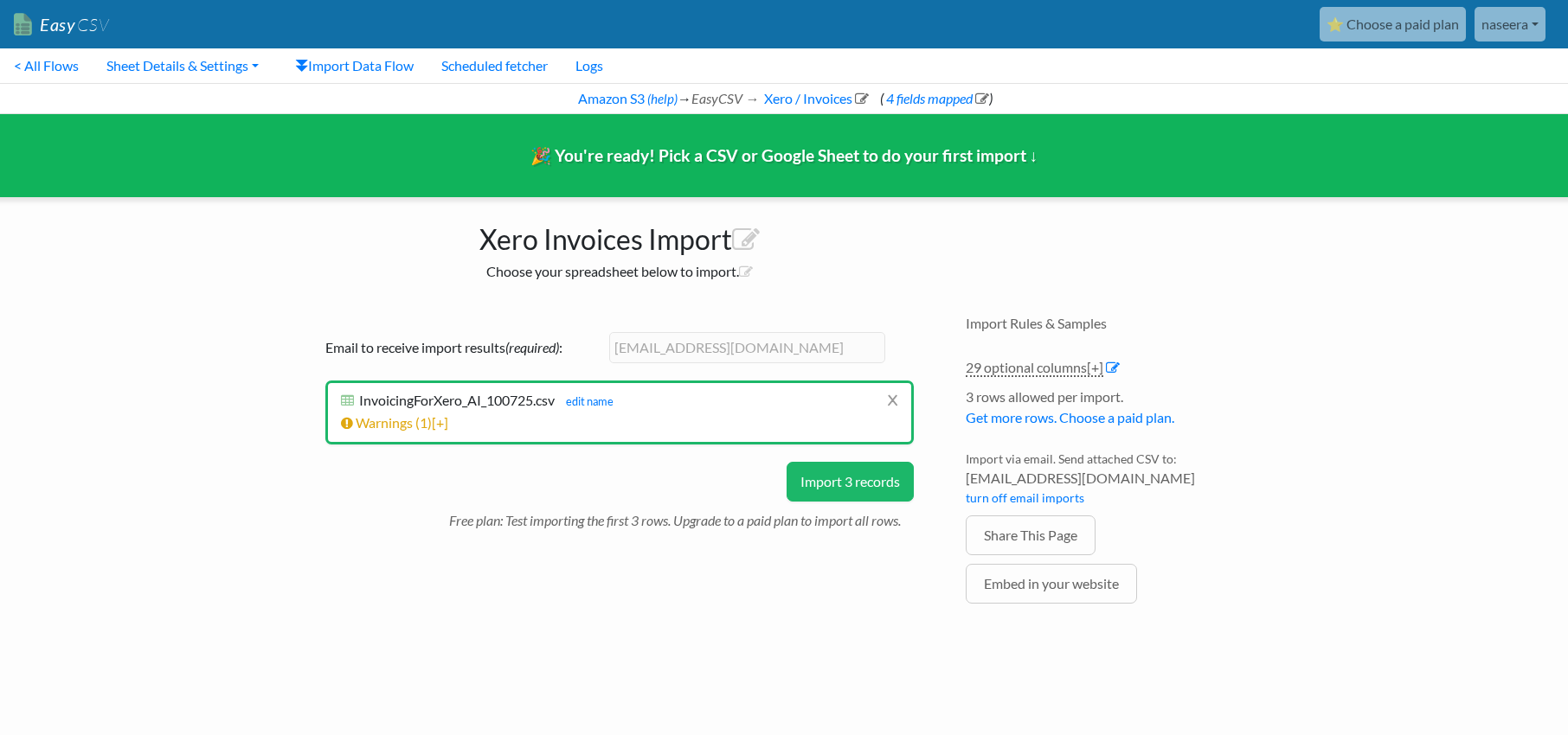
click at [844, 494] on button "Import 3 records" at bounding box center [850, 482] width 127 height 40
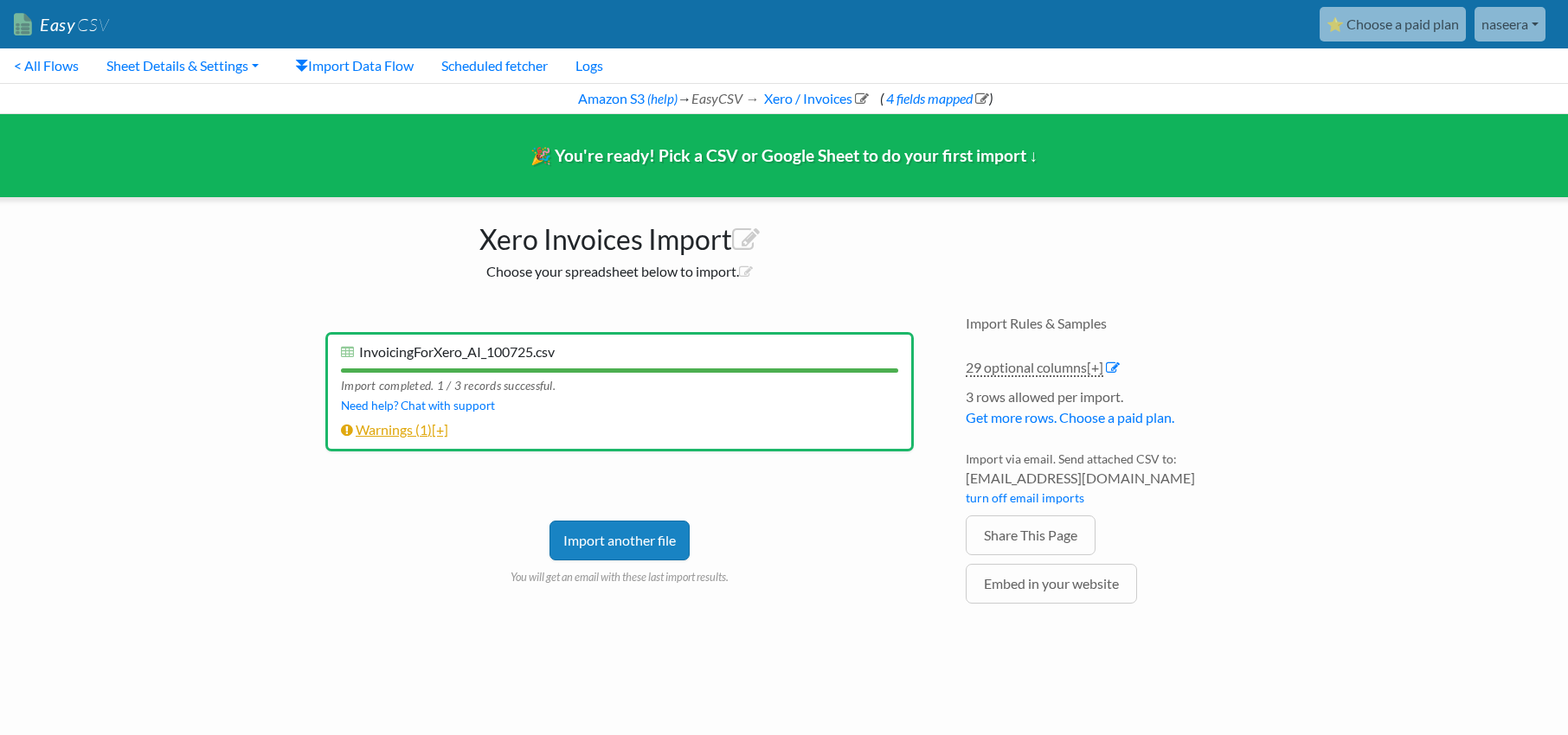
click at [380, 430] on link "Warnings ( 1 ) [+]" at bounding box center [395, 429] width 107 height 16
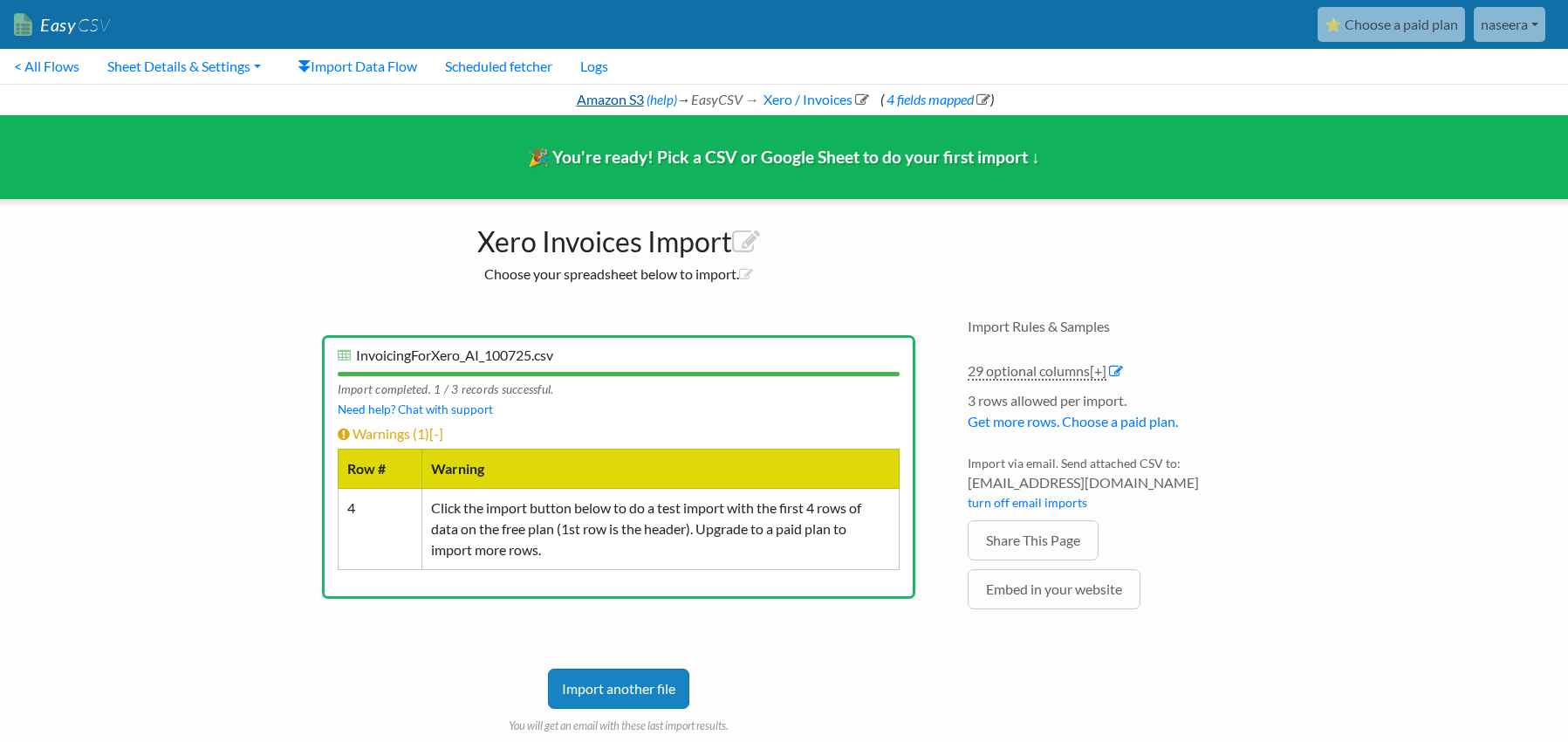
click at [601, 99] on link "Amazon S3" at bounding box center [609, 99] width 70 height 17
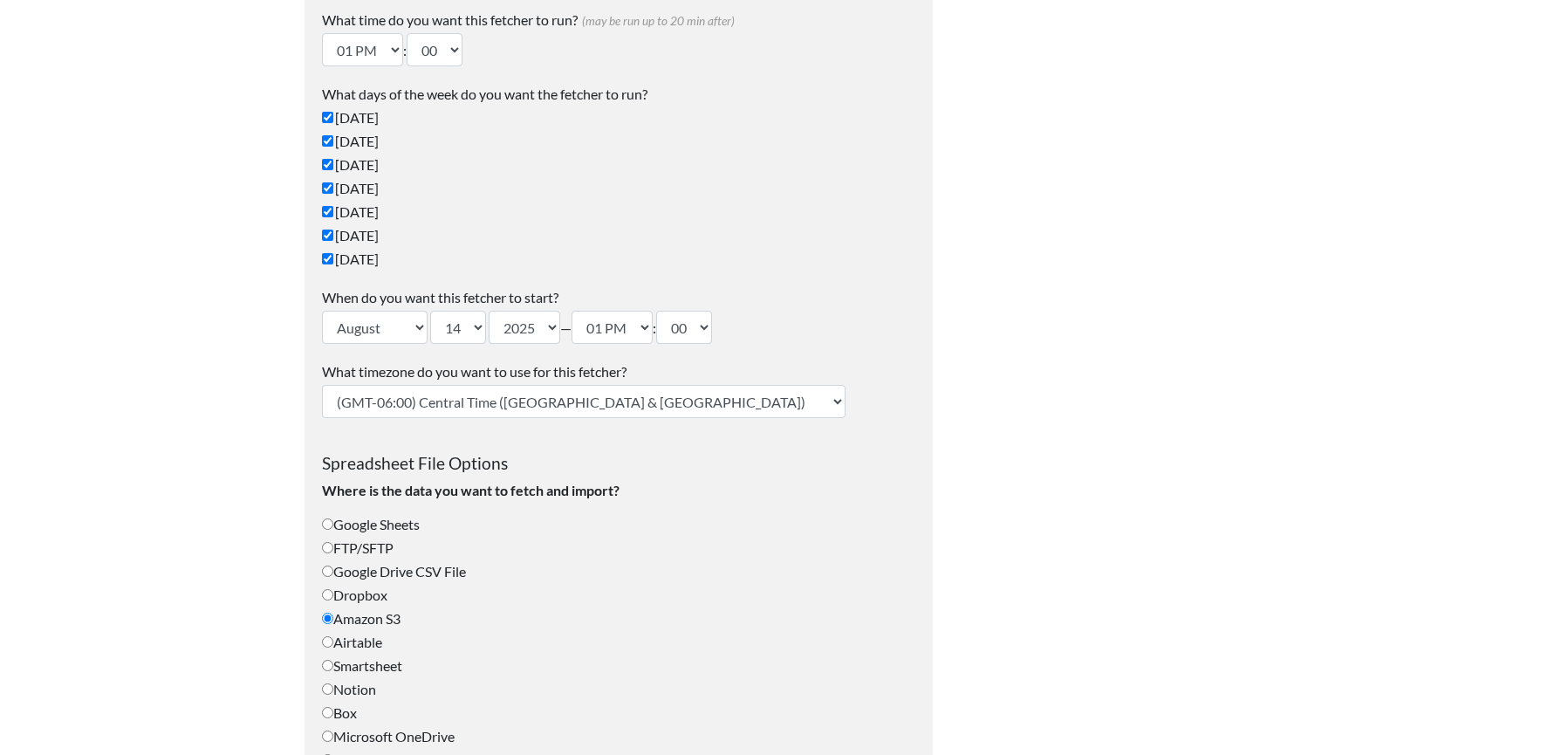
scroll to position [55, 0]
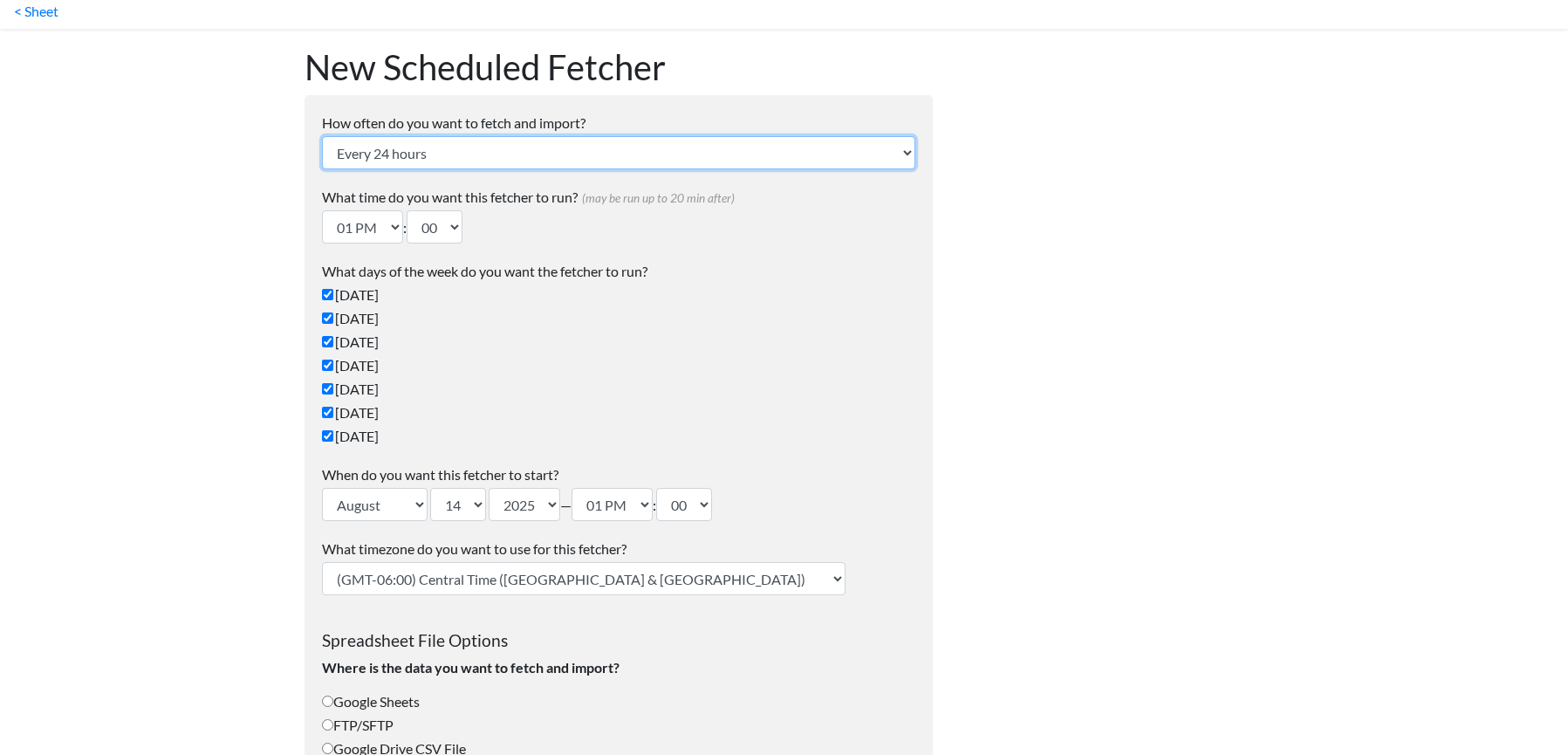
click at [755, 160] on select "Every 24 hours Every 4 hours Every hour Every 10-20 minutes Every 1 week Every …" at bounding box center [618, 153] width 593 height 33
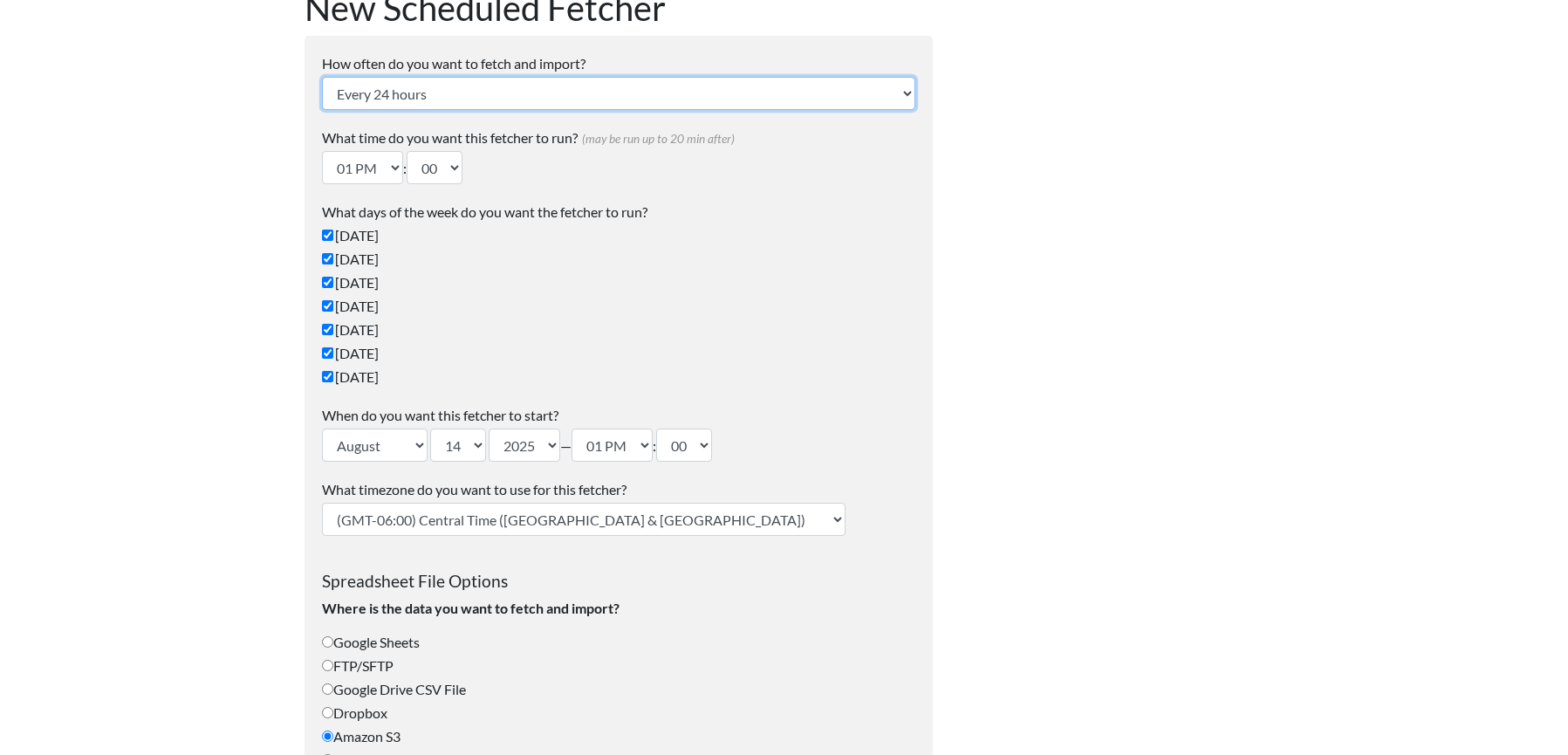
scroll to position [0, 0]
